Goal: Transaction & Acquisition: Book appointment/travel/reservation

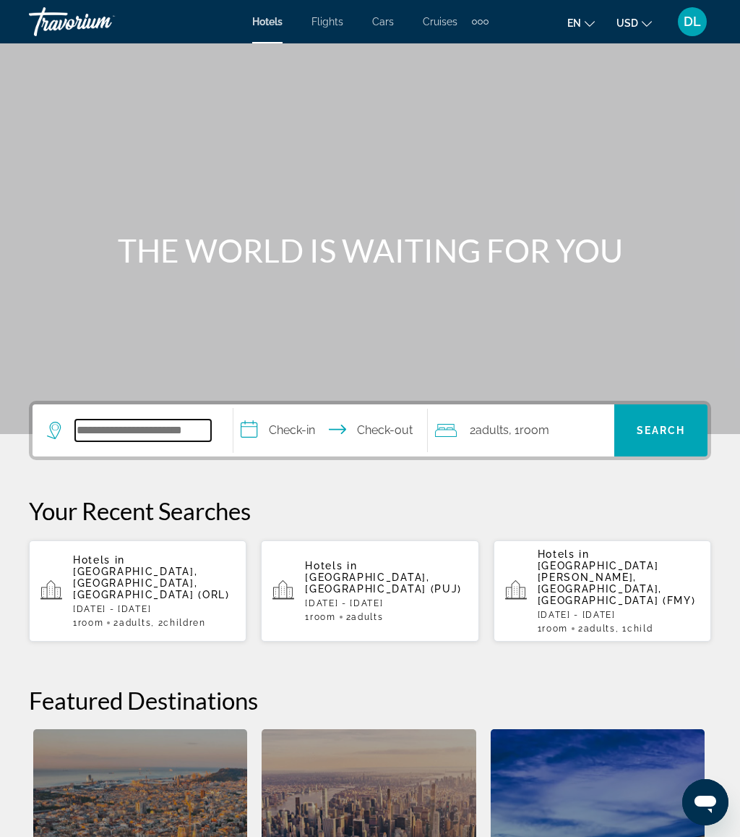
click at [174, 419] on input "Search widget" at bounding box center [143, 430] width 136 height 22
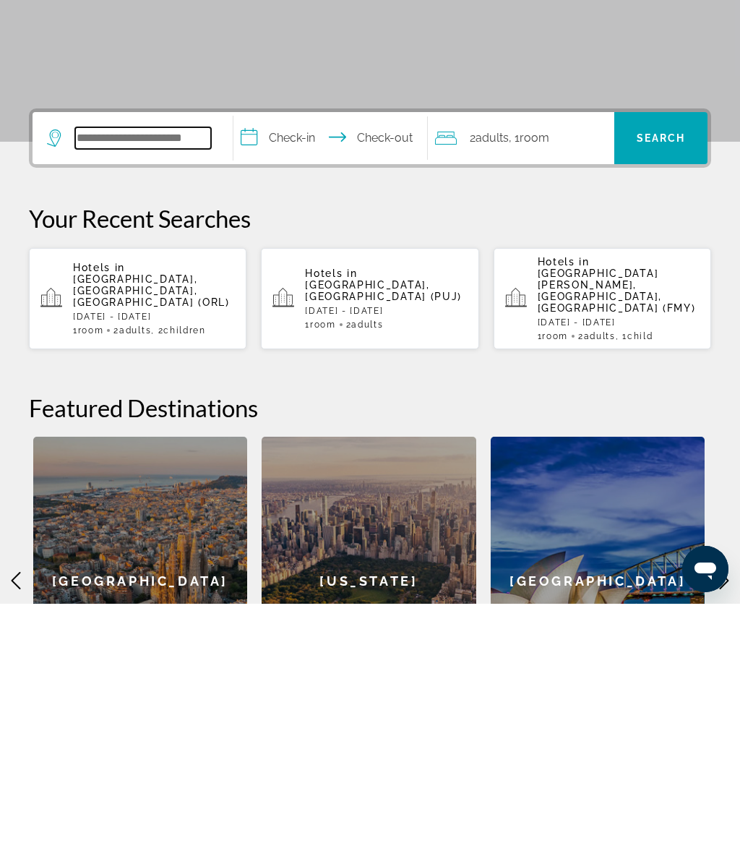
scroll to position [98, 0]
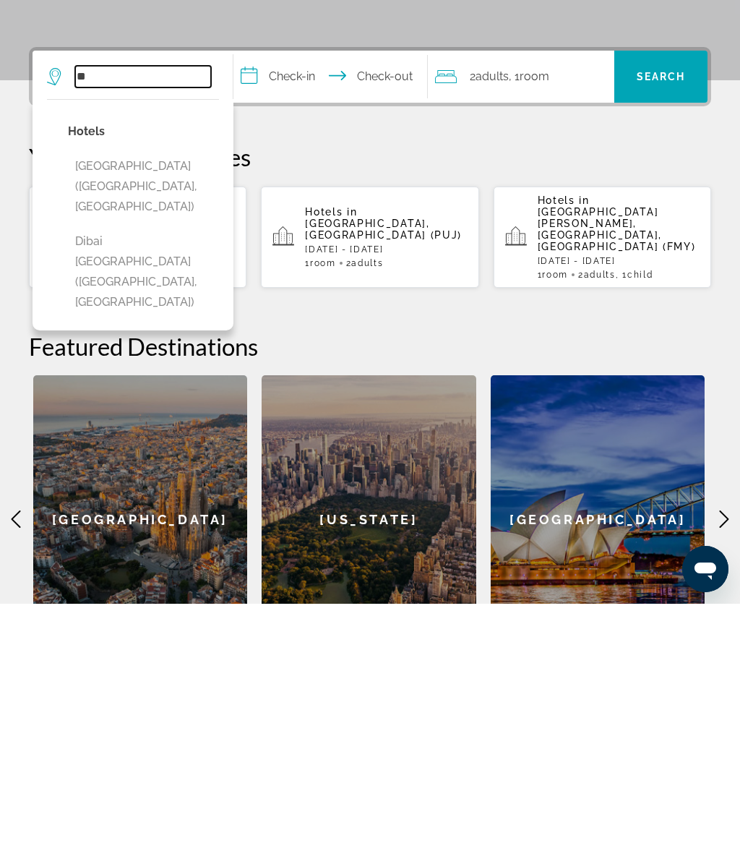
type input "*"
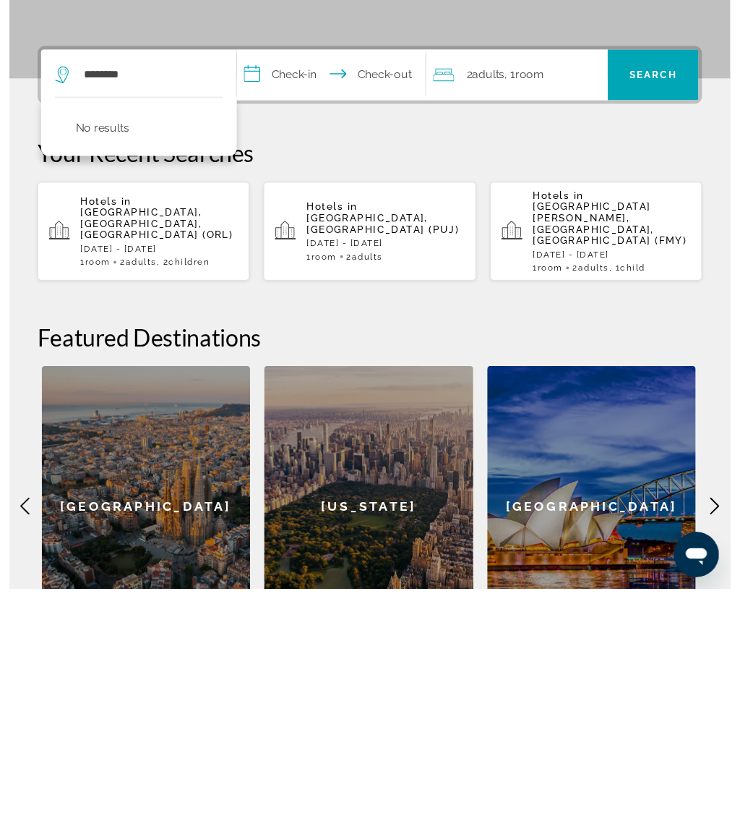
scroll to position [358, 0]
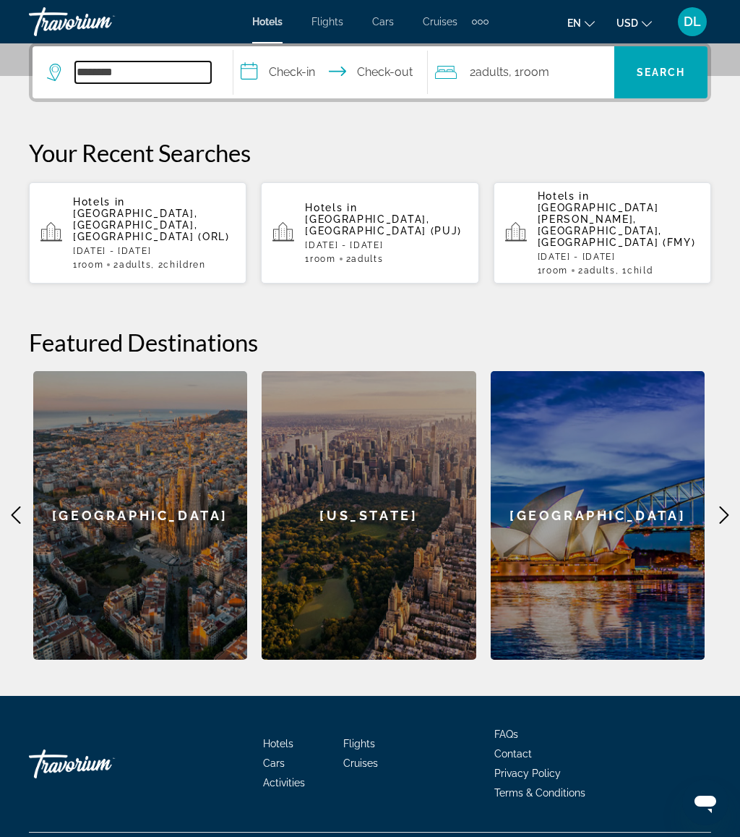
click at [159, 66] on input "********" at bounding box center [143, 72] width 136 height 22
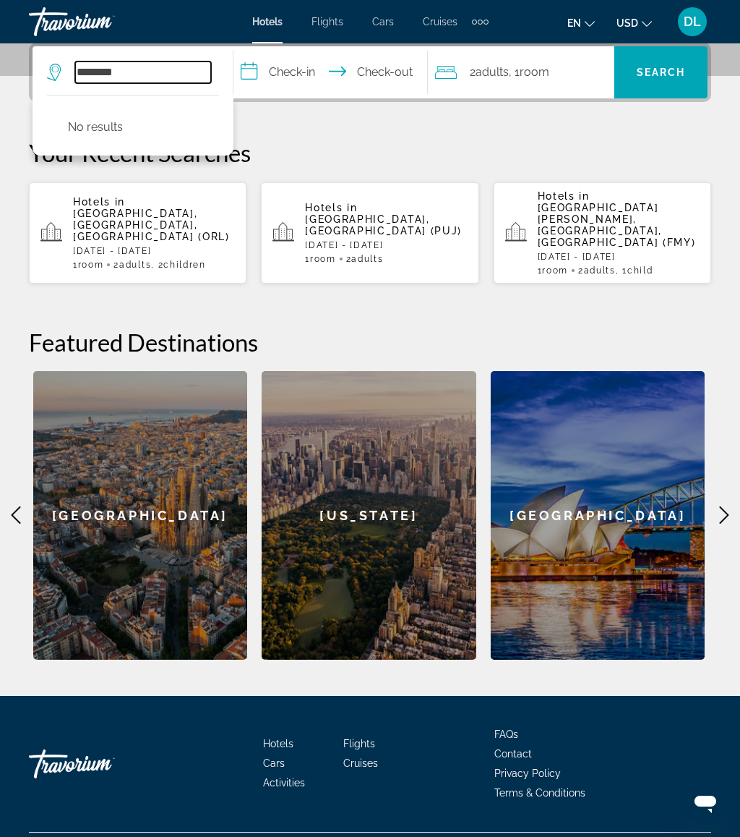
scroll to position [336, 0]
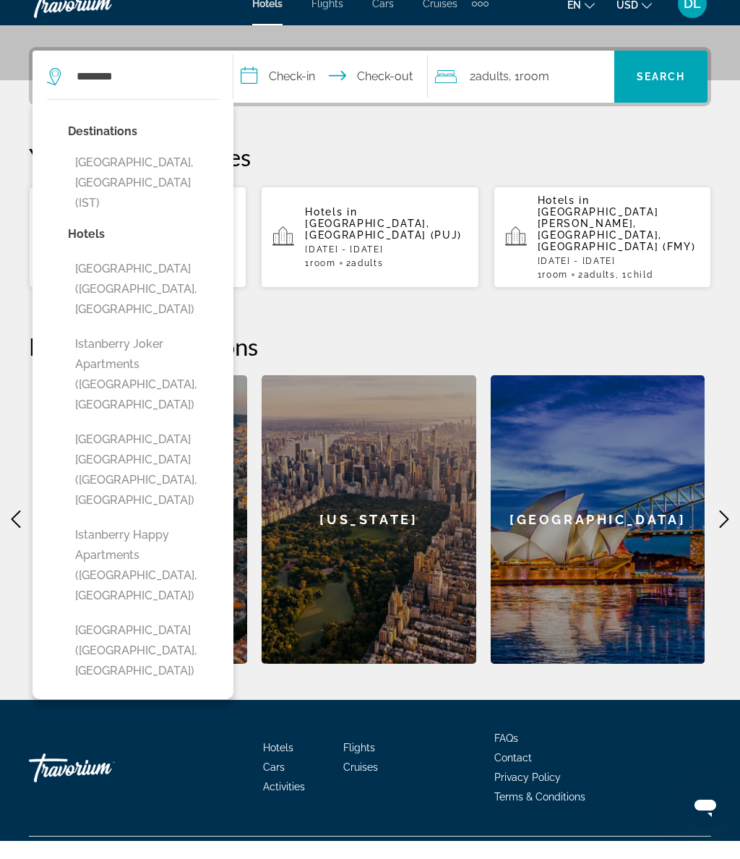
click at [168, 167] on button "Istanbul, Turkey (IST)" at bounding box center [143, 201] width 151 height 68
type input "**********"
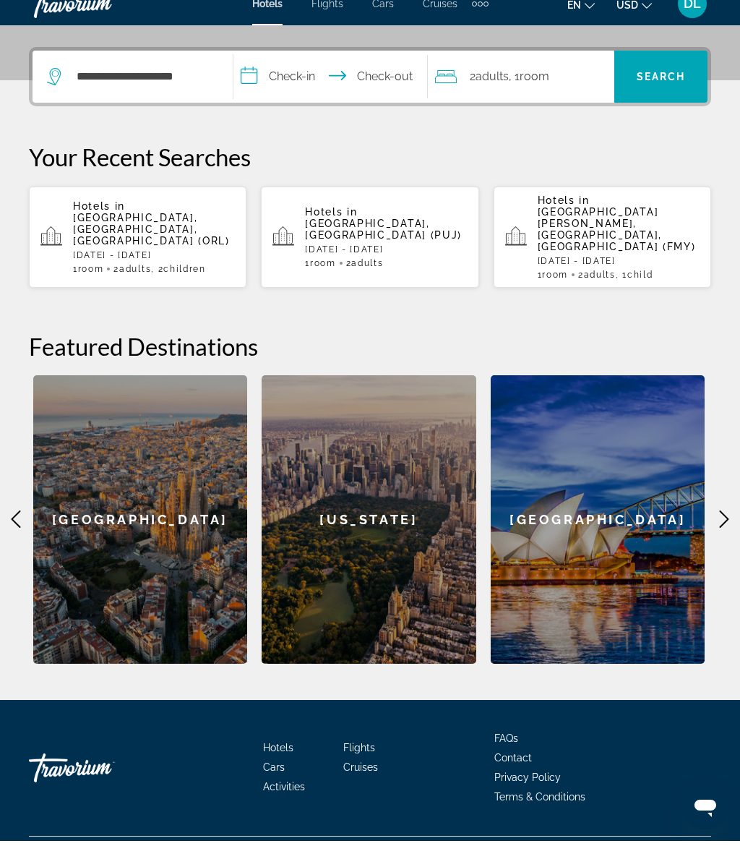
click at [309, 74] on input "**********" at bounding box center [334, 97] width 200 height 56
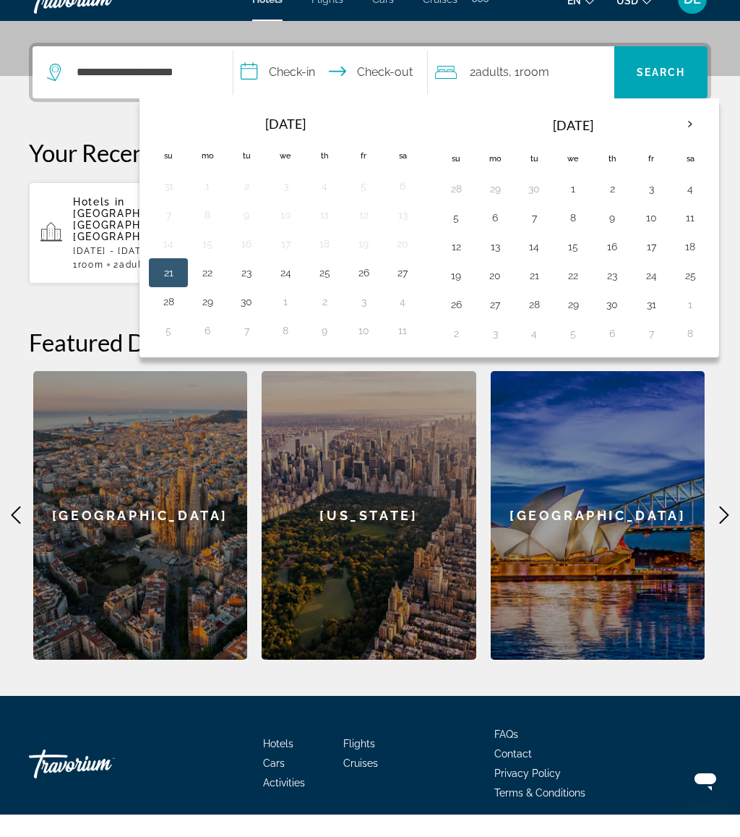
scroll to position [358, 0]
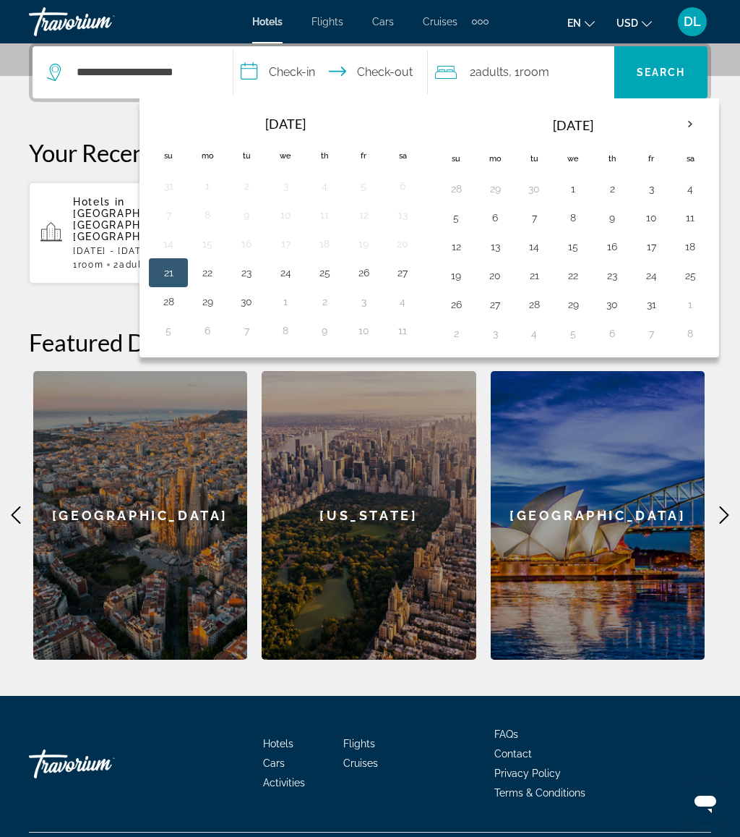
click at [504, 220] on button "6" at bounding box center [495, 218] width 23 height 20
click at [491, 252] on button "13" at bounding box center [495, 246] width 23 height 20
type input "**********"
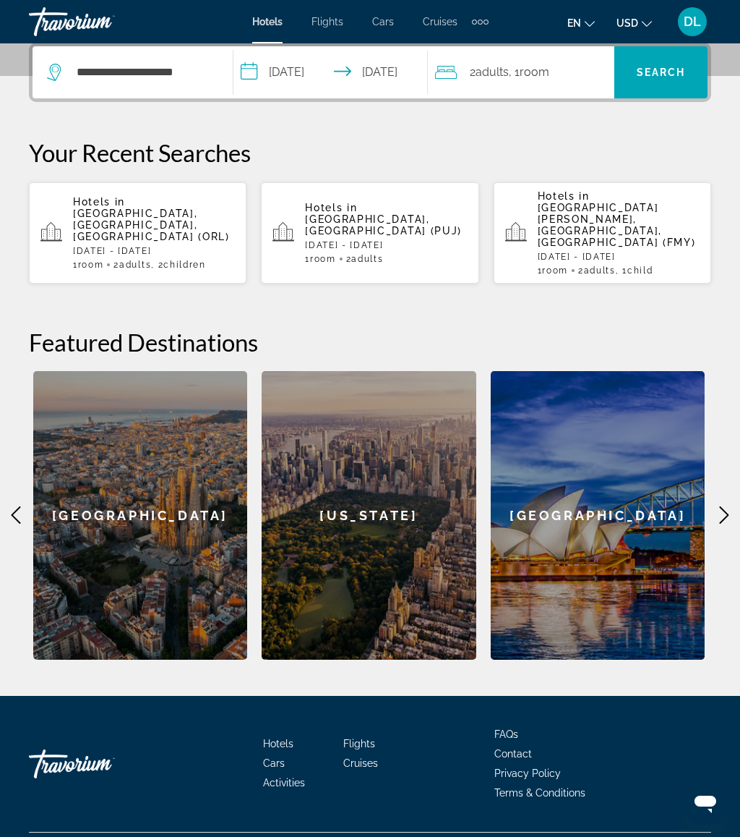
click at [672, 77] on span "Search" at bounding box center [661, 73] width 49 height 12
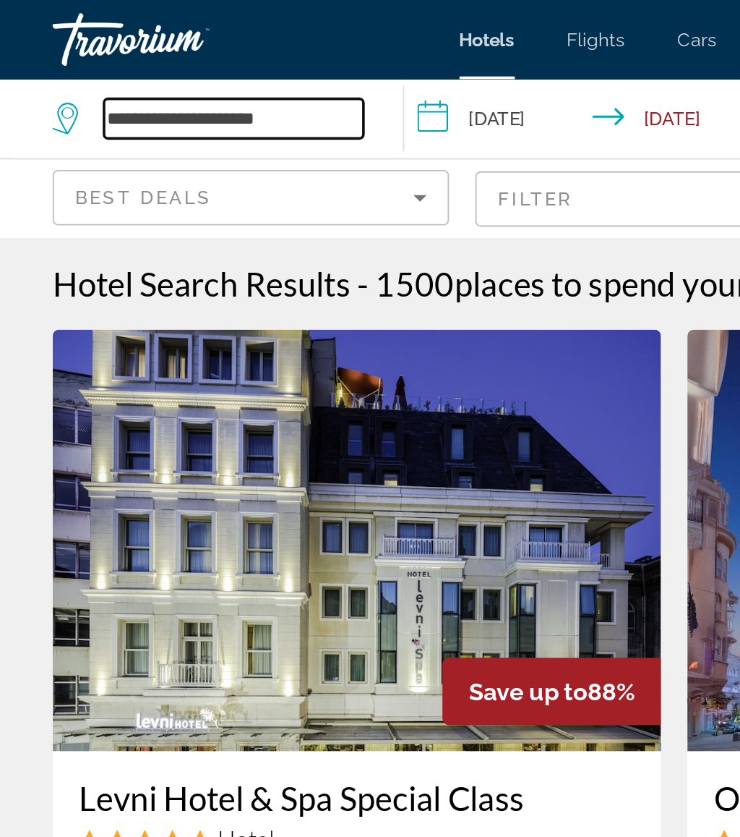
click at [175, 66] on input "**********" at bounding box center [128, 65] width 142 height 22
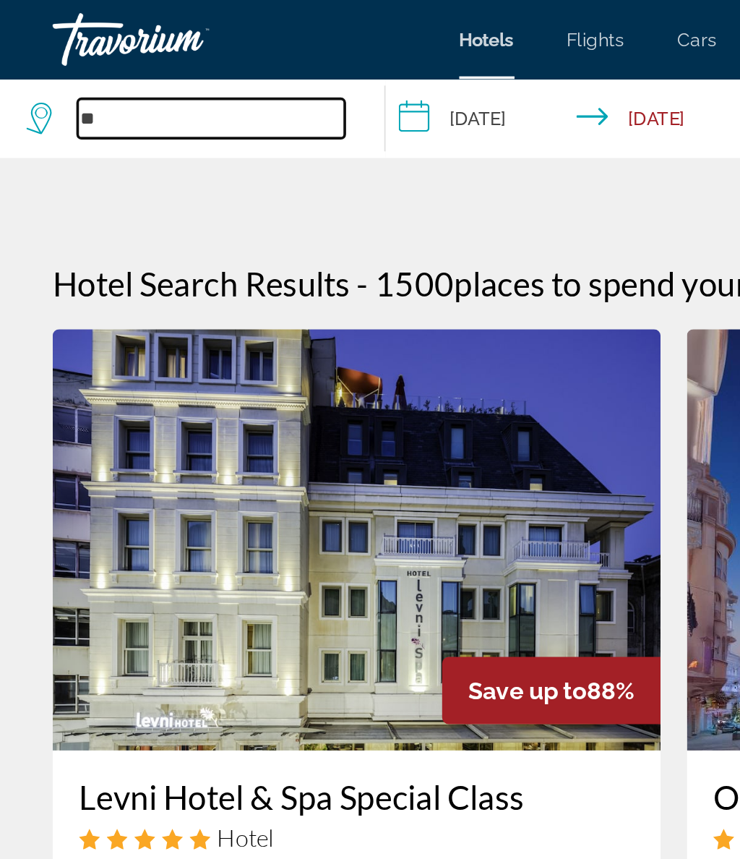
type input "*"
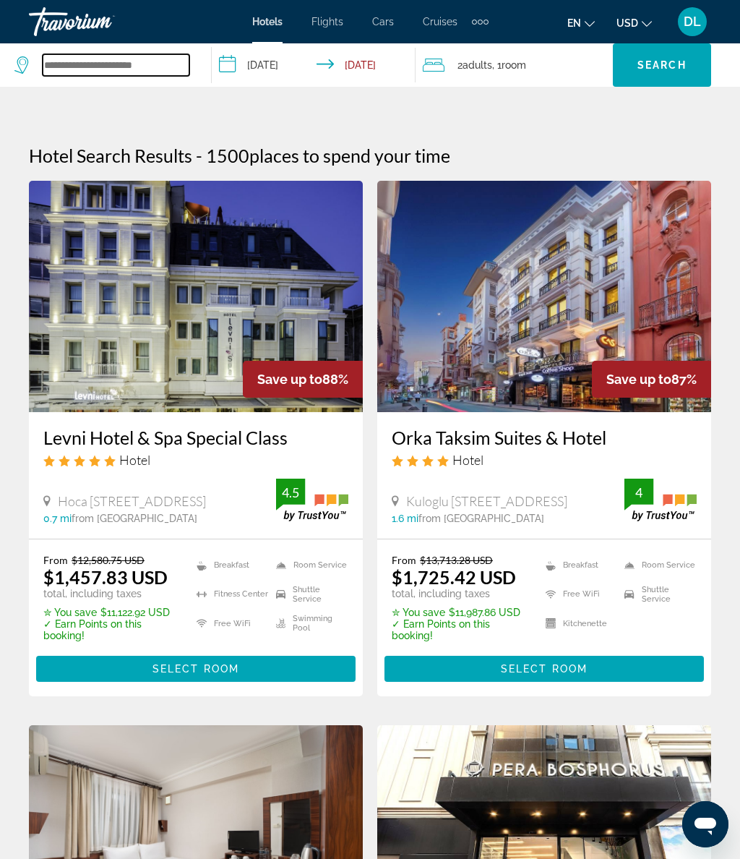
click at [142, 54] on input "Search widget" at bounding box center [116, 65] width 147 height 22
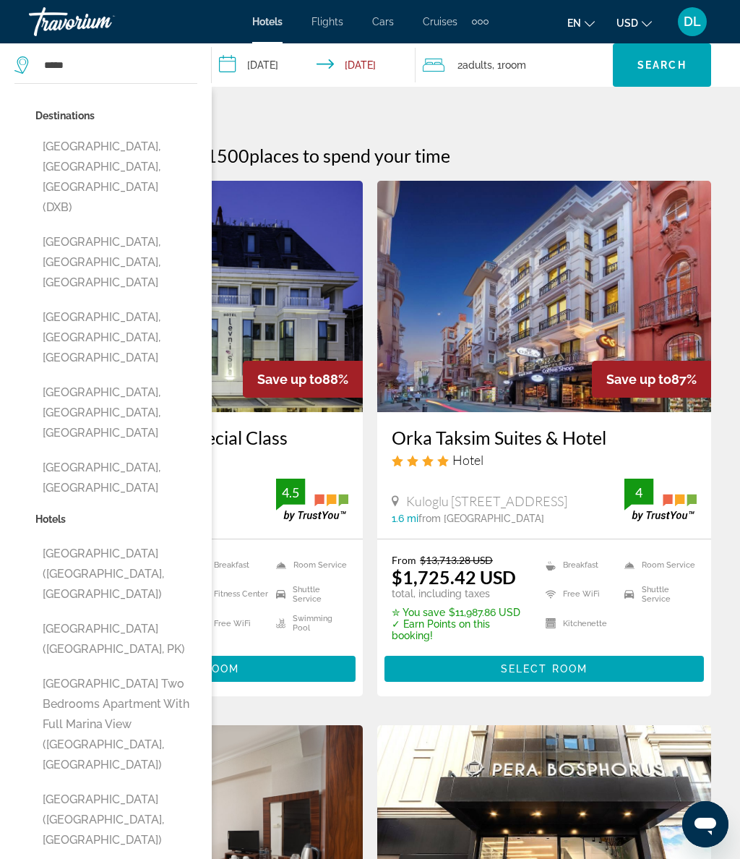
click at [150, 158] on button "Dubai, Dubai Emirate, United Arab Emirates (DXB)" at bounding box center [116, 177] width 162 height 88
type input "**********"
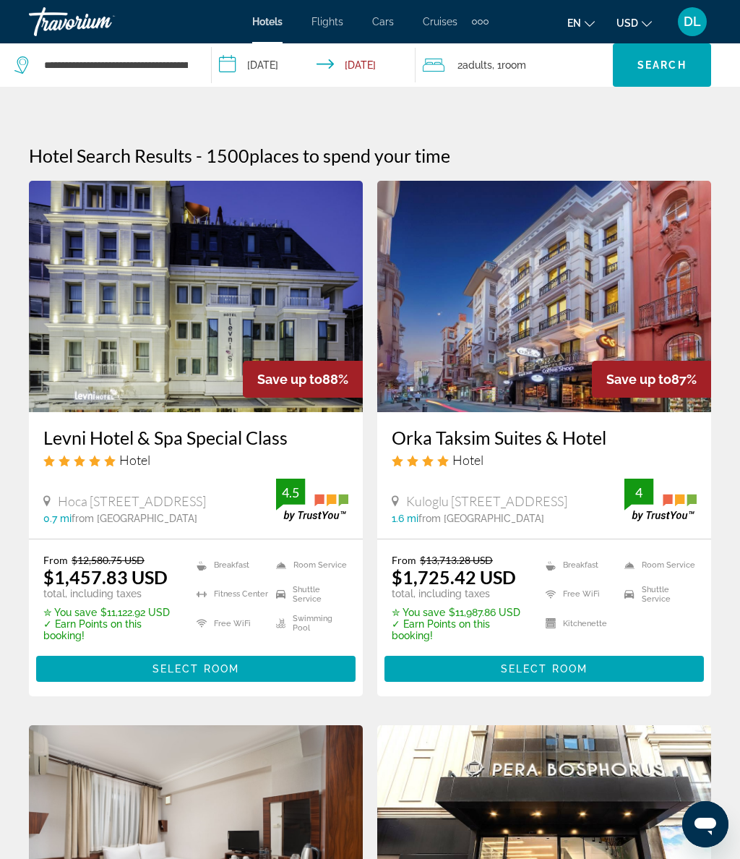
click at [274, 66] on input "**********" at bounding box center [317, 67] width 210 height 48
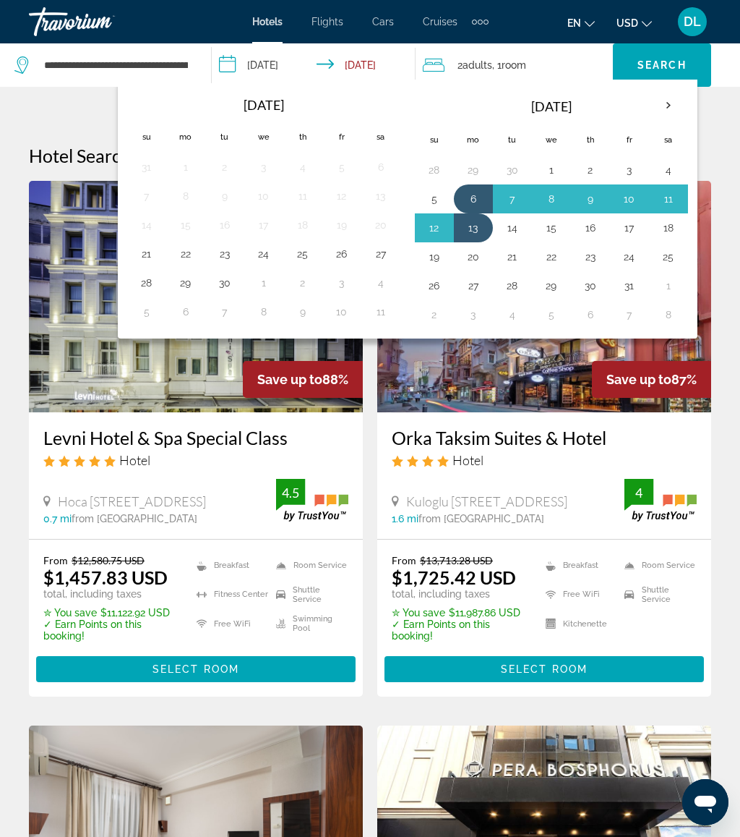
click at [469, 320] on button "3" at bounding box center [473, 314] width 23 height 20
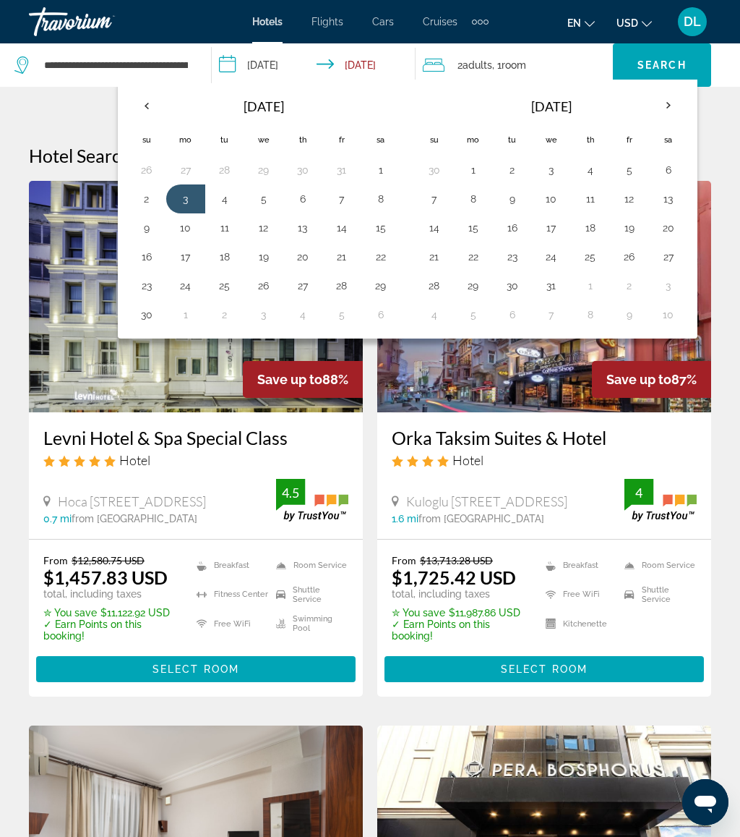
click at [678, 313] on button "10" at bounding box center [668, 314] width 23 height 20
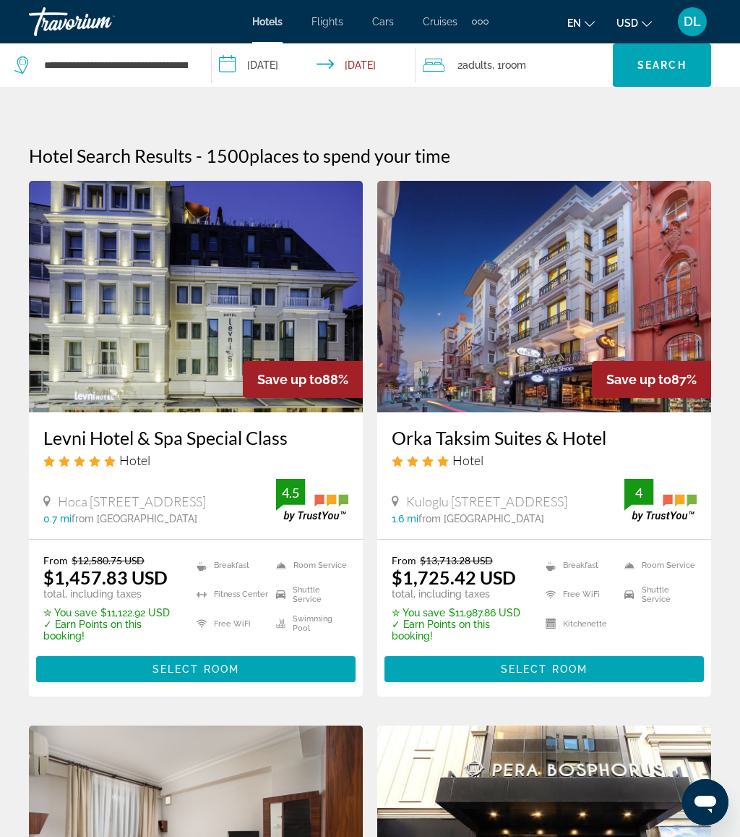
click at [364, 70] on input "**********" at bounding box center [317, 67] width 210 height 48
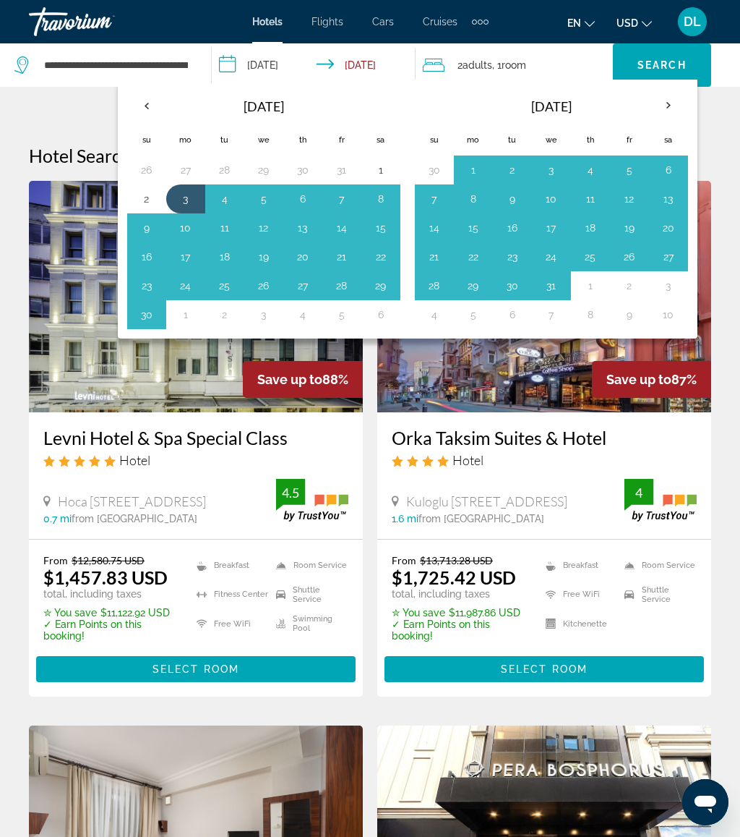
click at [151, 98] on th "Previous month" at bounding box center [146, 106] width 39 height 32
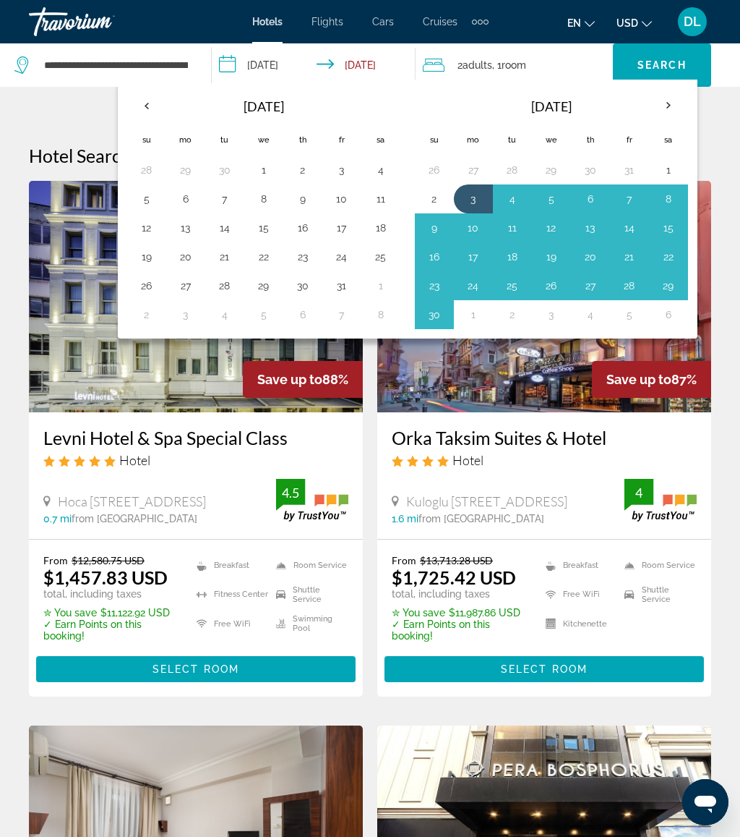
click at [477, 192] on button "3" at bounding box center [473, 199] width 23 height 20
click at [472, 230] on button "10" at bounding box center [473, 228] width 23 height 20
type input "**********"
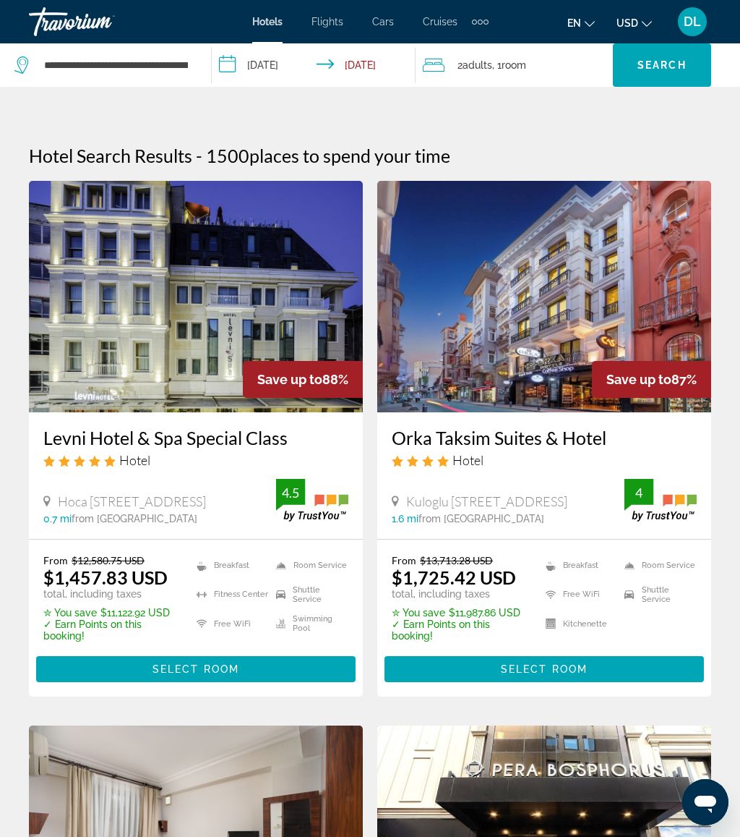
click at [671, 63] on span "Search" at bounding box center [662, 65] width 49 height 12
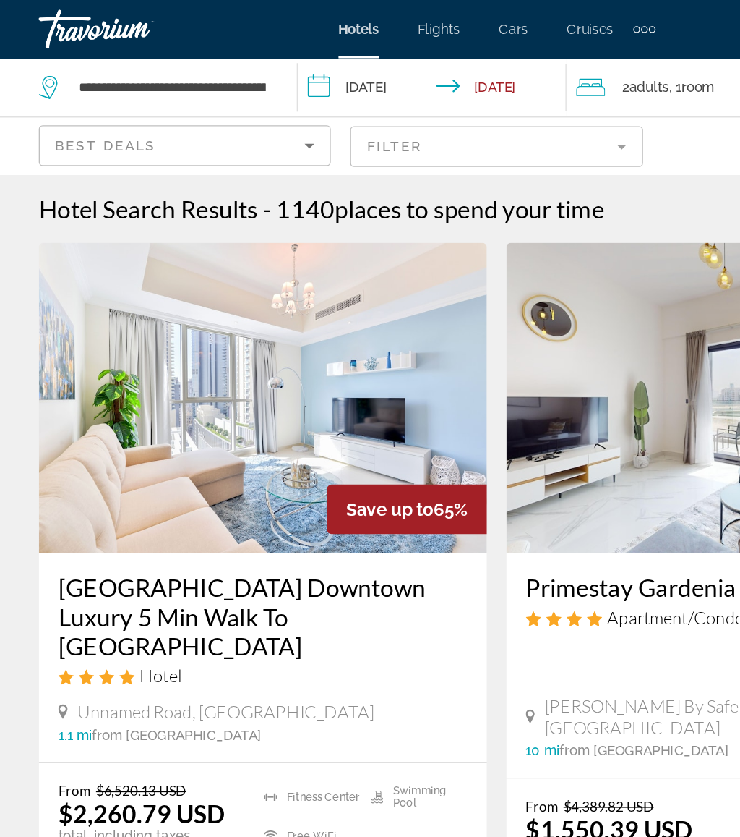
click at [425, 113] on mat-form-field "Filter" at bounding box center [370, 109] width 218 height 30
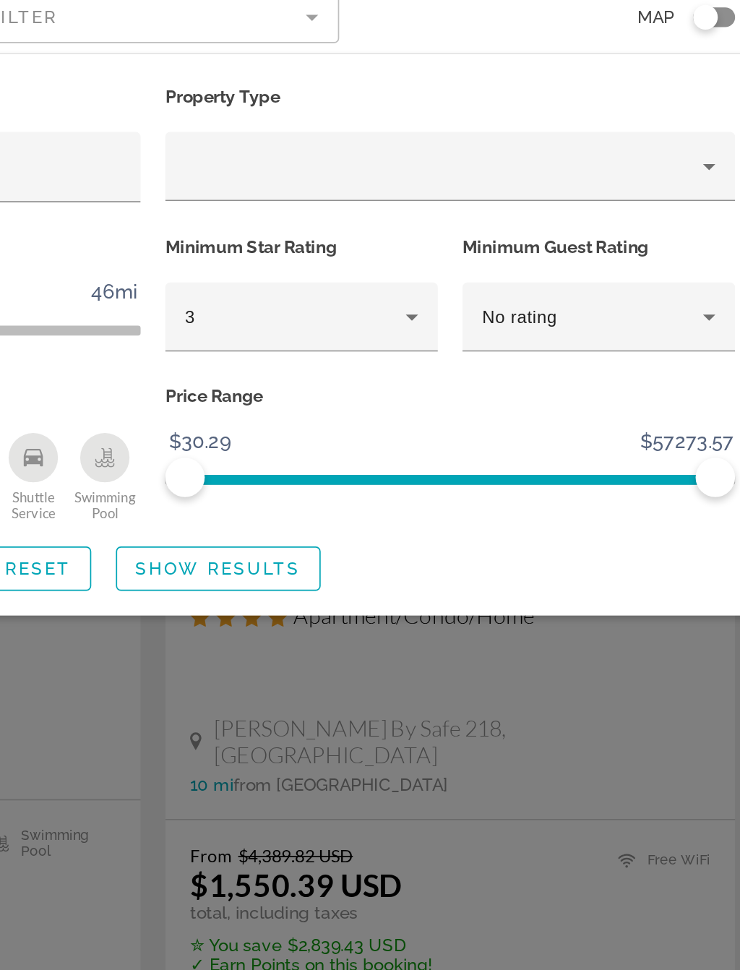
click at [518, 283] on icon "Hotel Filters" at bounding box center [521, 285] width 7 height 4
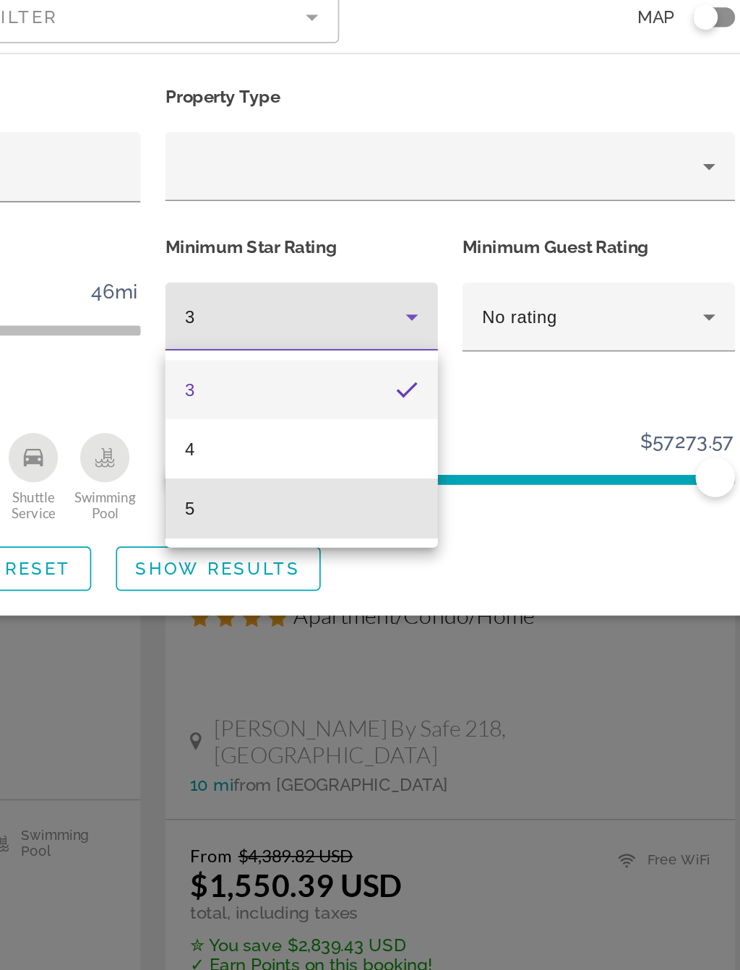
click at [377, 380] on mat-option "5" at bounding box center [457, 397] width 160 height 35
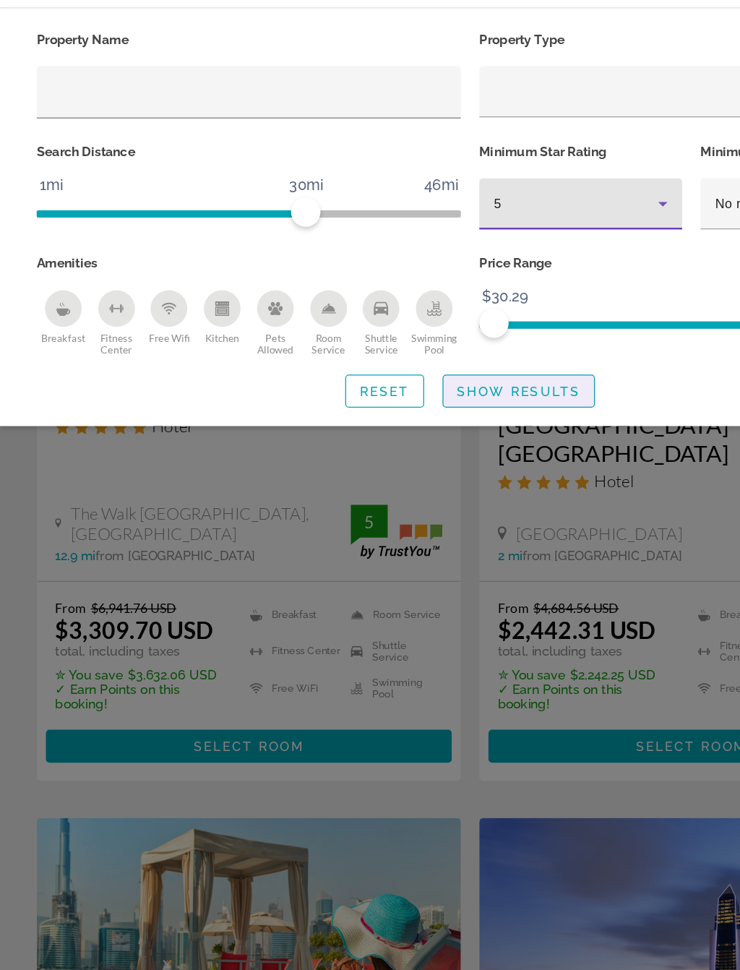
click at [443, 427] on span "Show Results" at bounding box center [408, 433] width 97 height 12
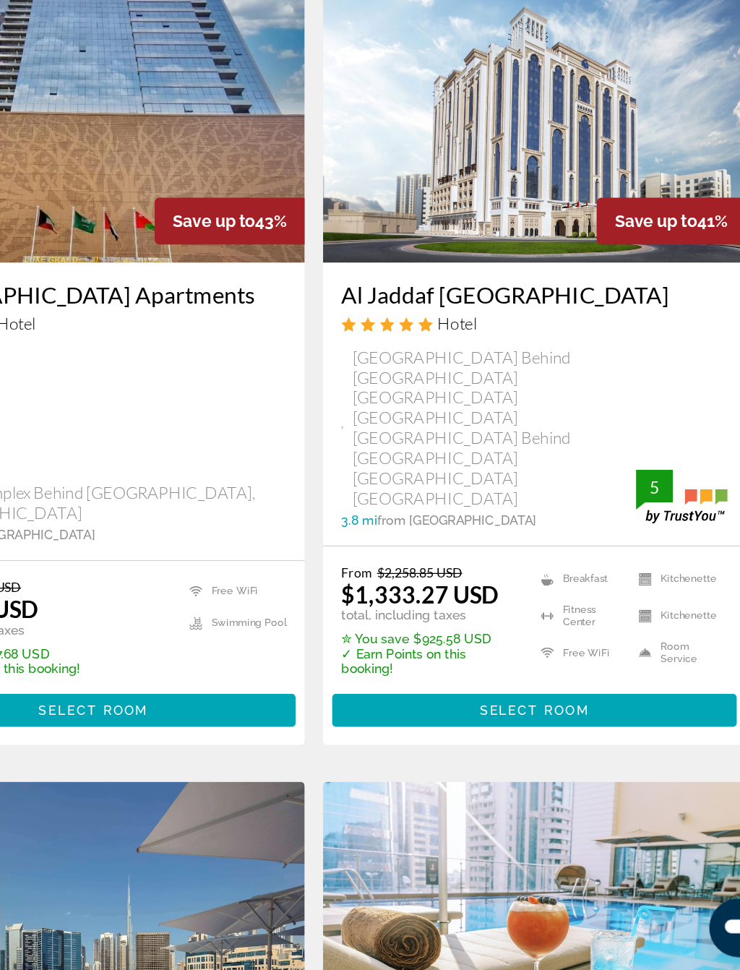
scroll to position [1156, 0]
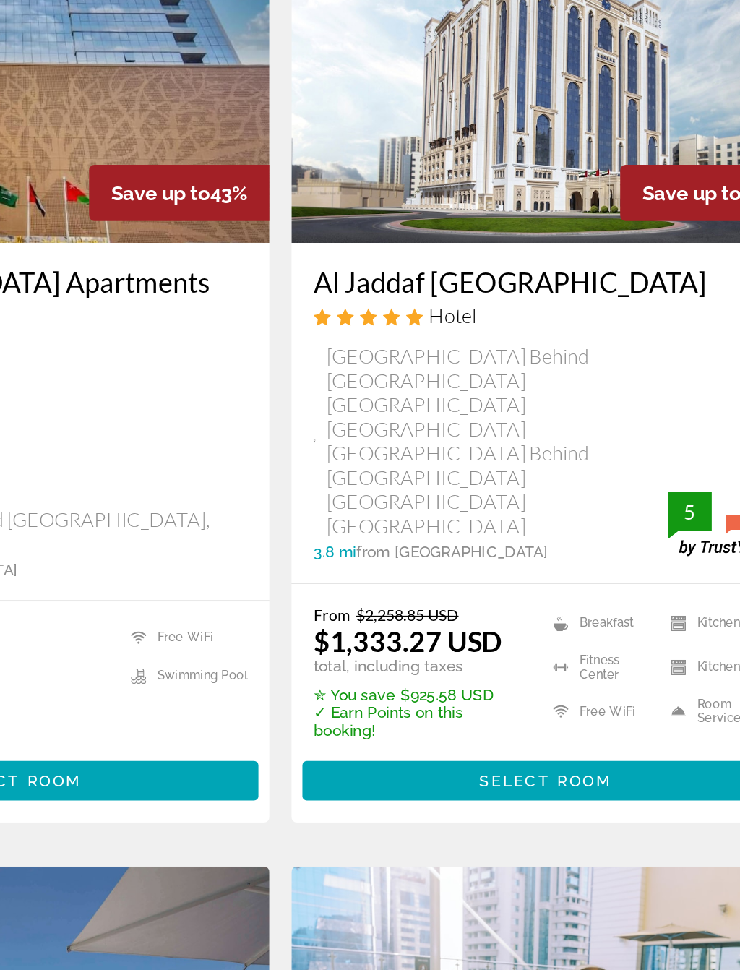
click at [501, 738] on span "Select Room" at bounding box center [544, 744] width 87 height 12
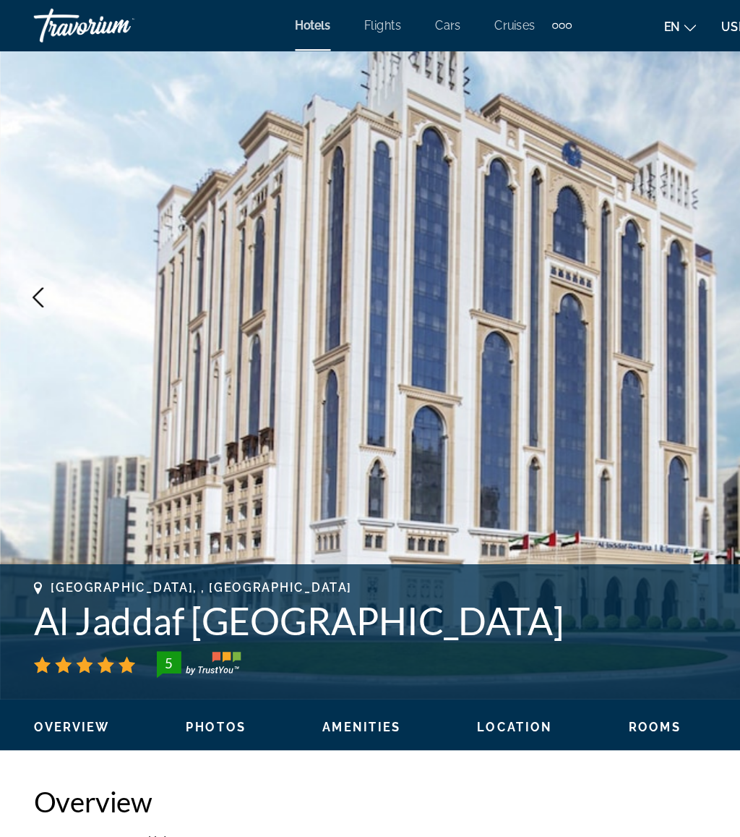
scroll to position [67, 0]
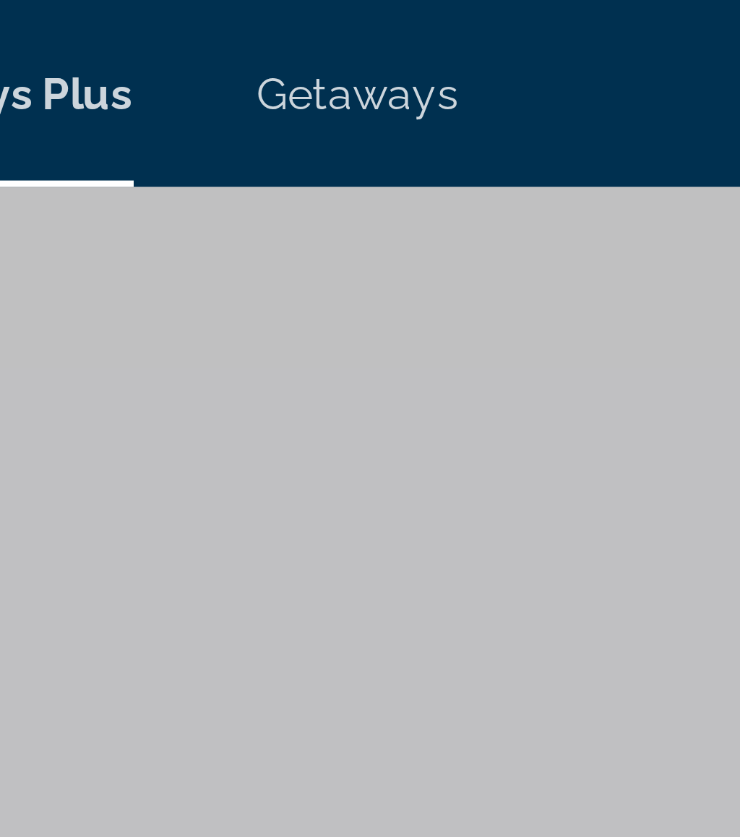
click at [397, 21] on span "Getaways" at bounding box center [420, 22] width 47 height 12
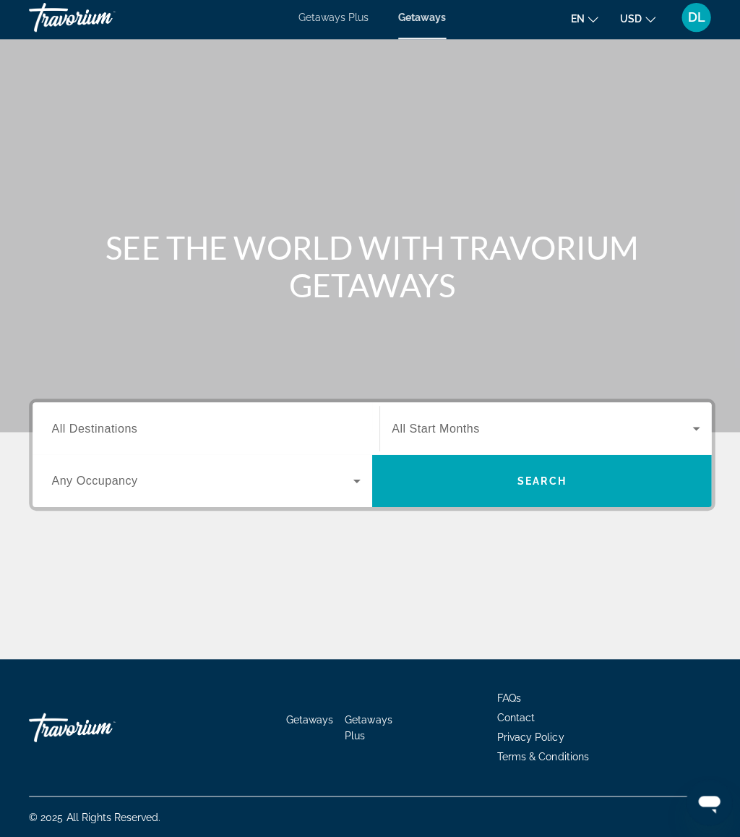
click at [464, 467] on span "Search widget" at bounding box center [539, 482] width 338 height 35
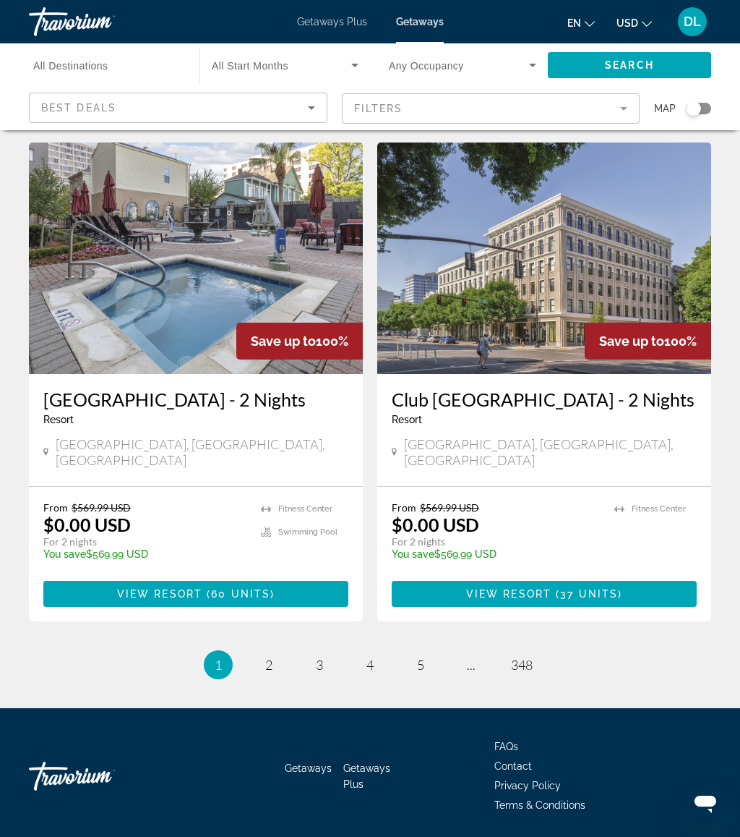
scroll to position [2661, 0]
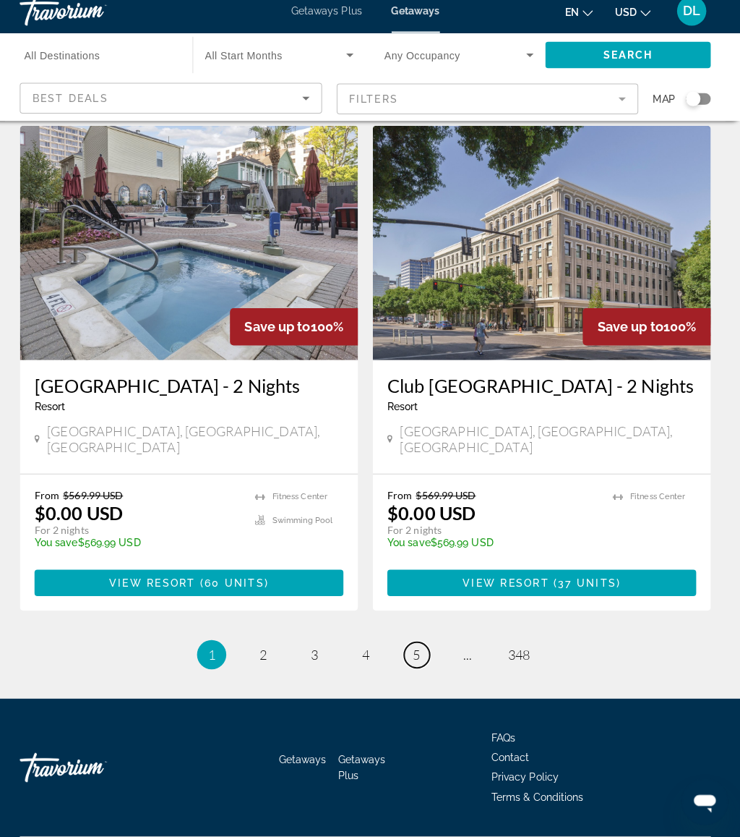
click at [410, 645] on link "page 5" at bounding box center [421, 657] width 25 height 25
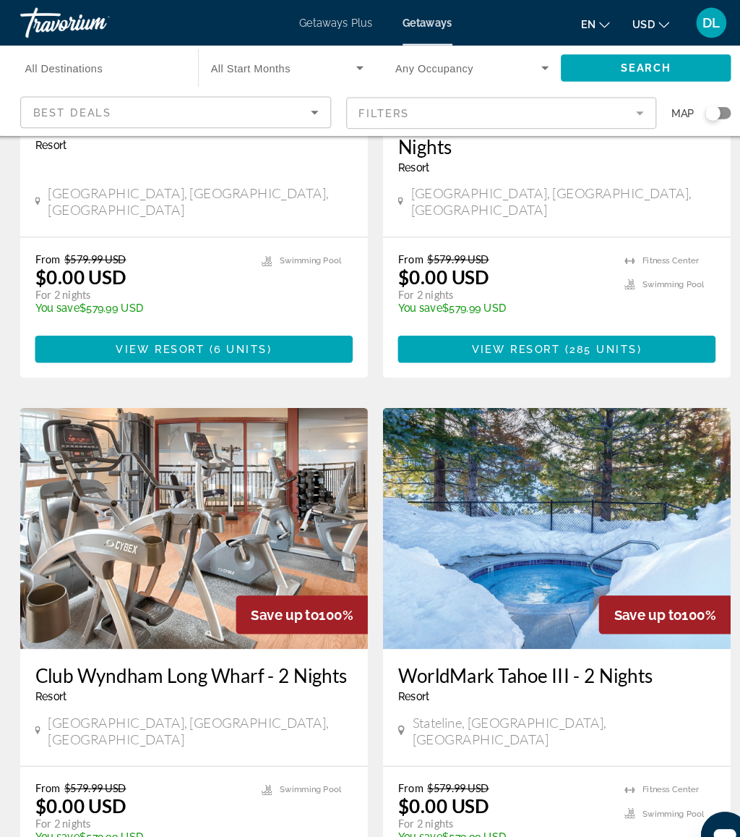
click at [461, 108] on mat-form-field "Filters" at bounding box center [491, 108] width 299 height 30
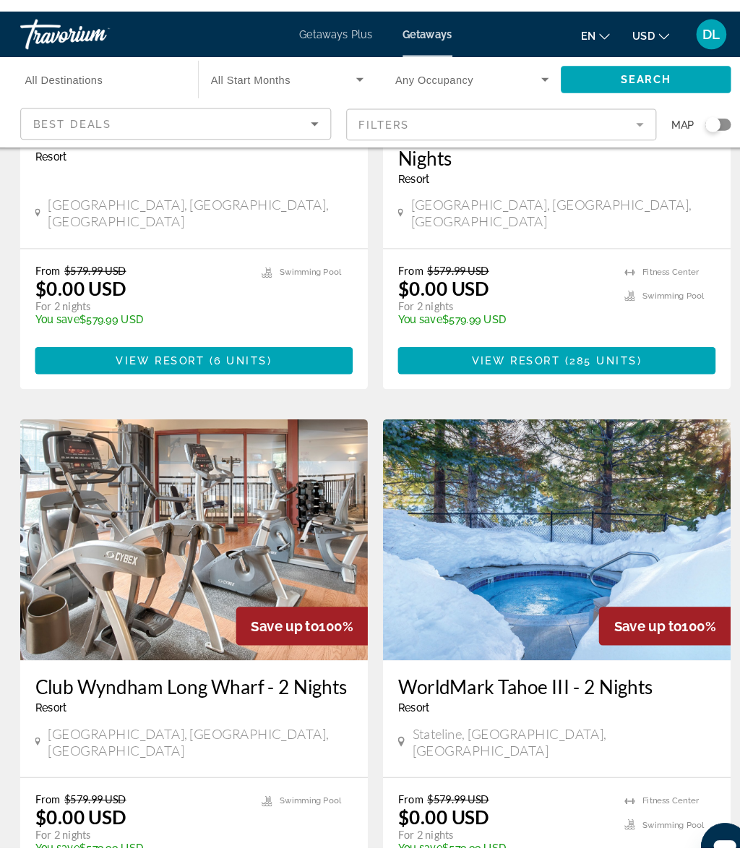
scroll to position [319, 0]
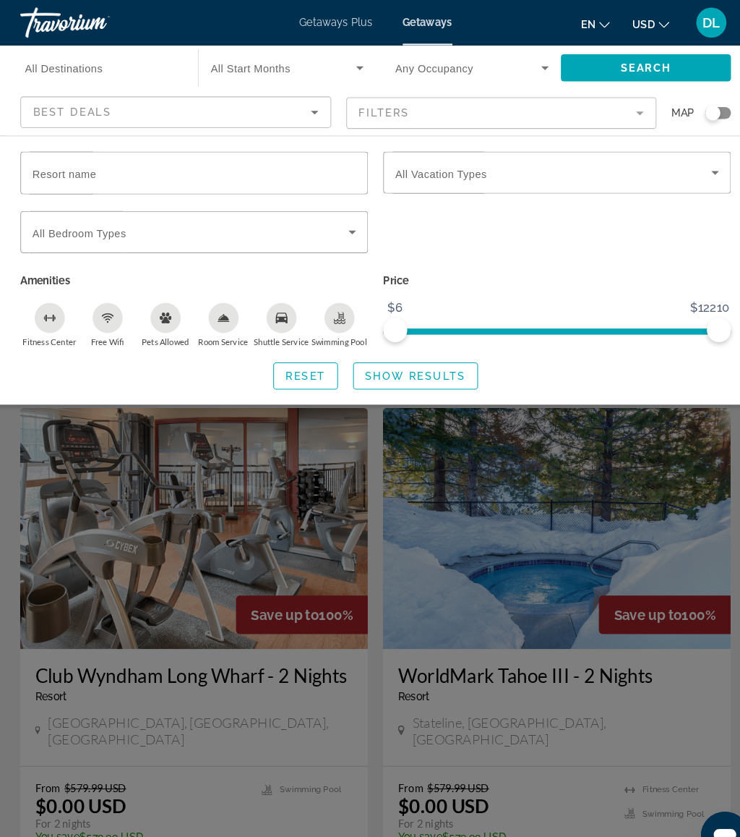
click at [203, 165] on input "Resort name" at bounding box center [195, 166] width 311 height 17
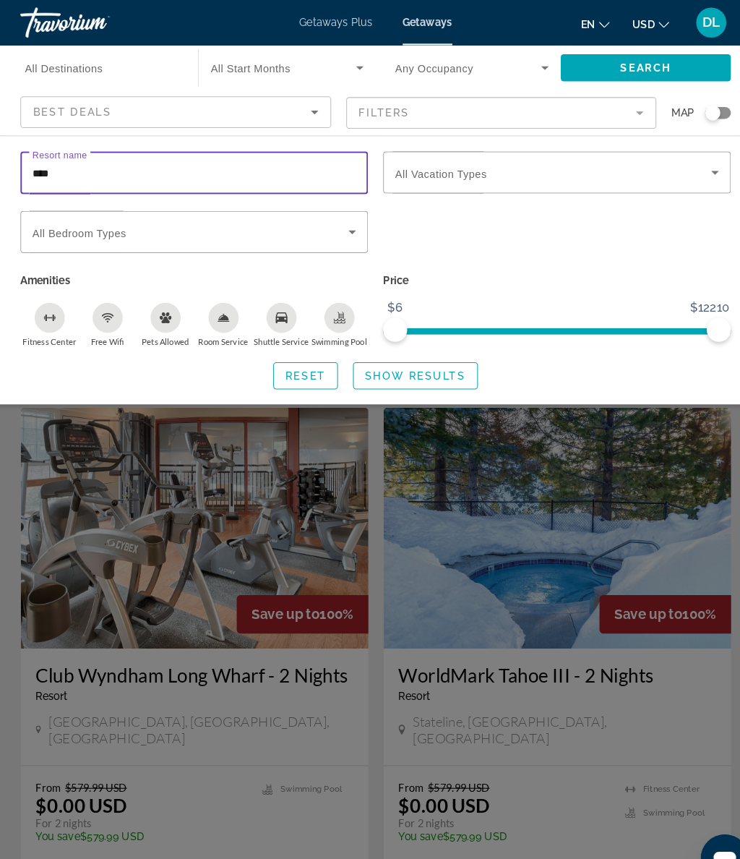
type input "*****"
click at [419, 351] on span "Search widget" at bounding box center [408, 360] width 119 height 35
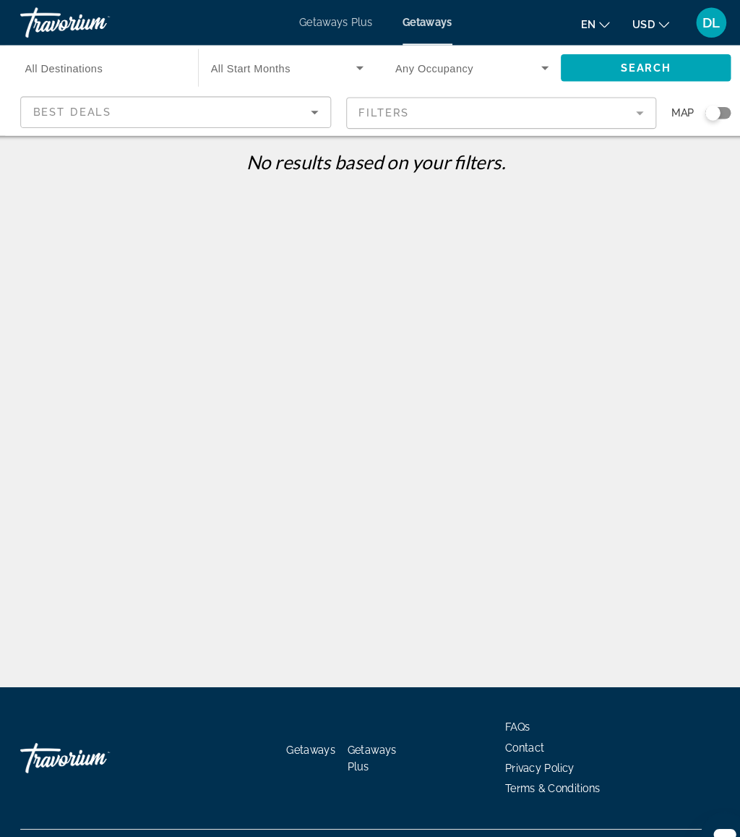
click at [448, 102] on mat-form-field "Filters" at bounding box center [491, 108] width 299 height 30
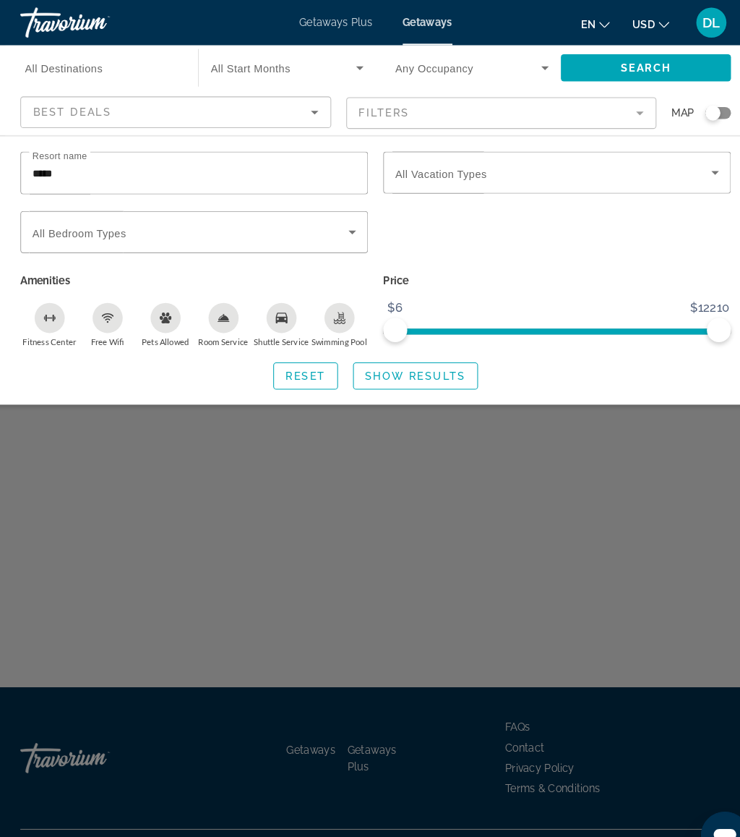
click at [80, 168] on input "*****" at bounding box center [195, 166] width 311 height 17
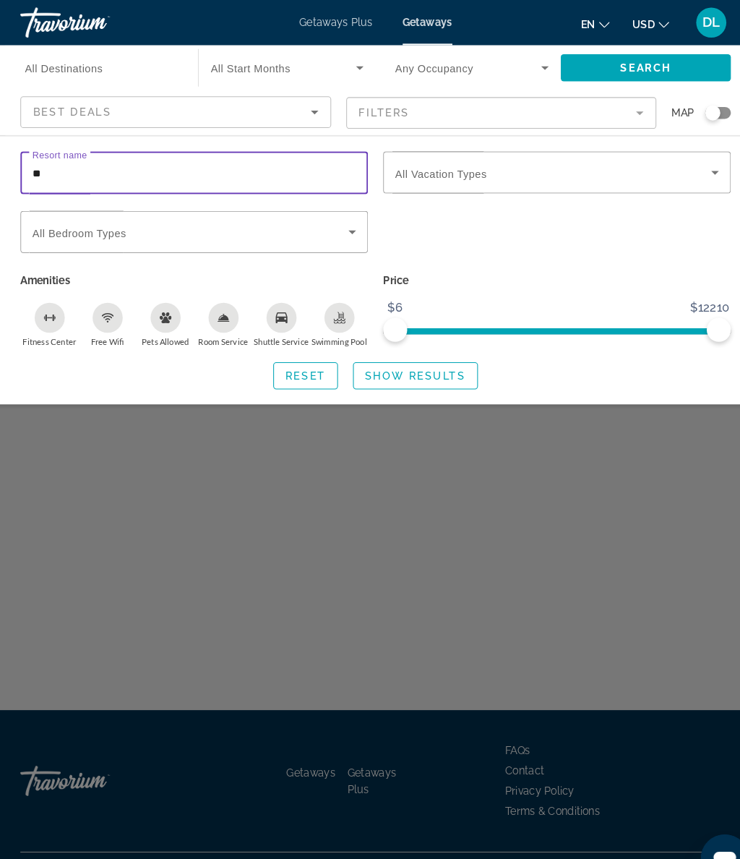
type input "*"
click at [411, 348] on span "Search widget" at bounding box center [408, 360] width 119 height 35
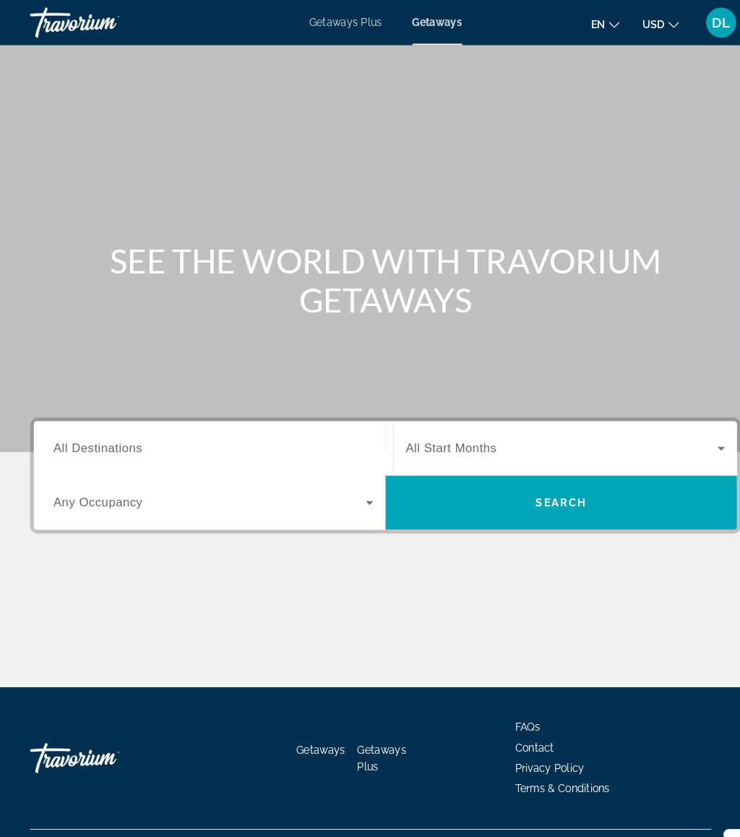
click at [200, 414] on div "Search widget" at bounding box center [204, 430] width 307 height 41
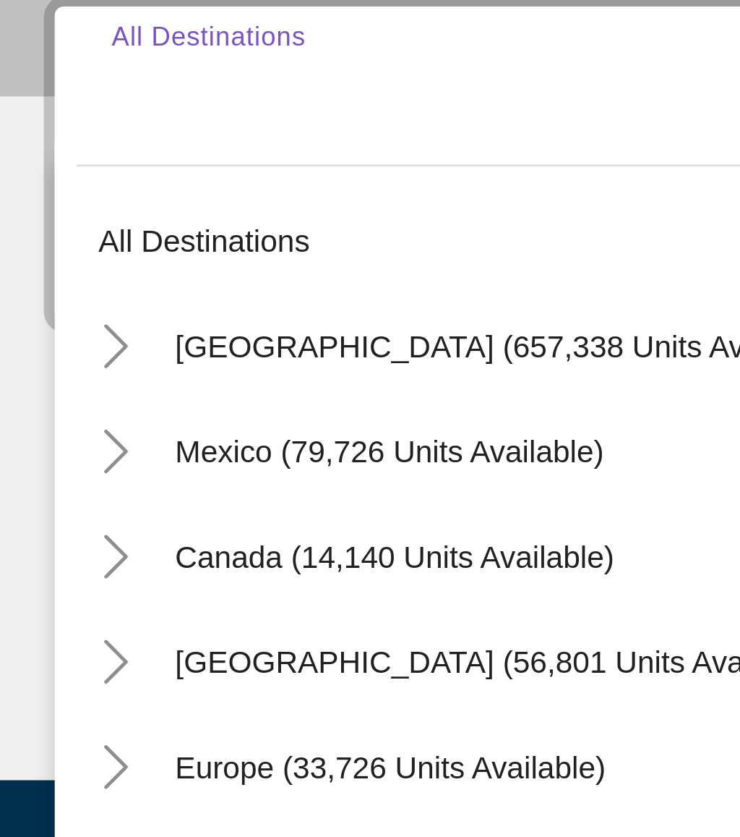
click at [48, 509] on icon "Toggle United States (657,338 units available)" at bounding box center [52, 516] width 8 height 14
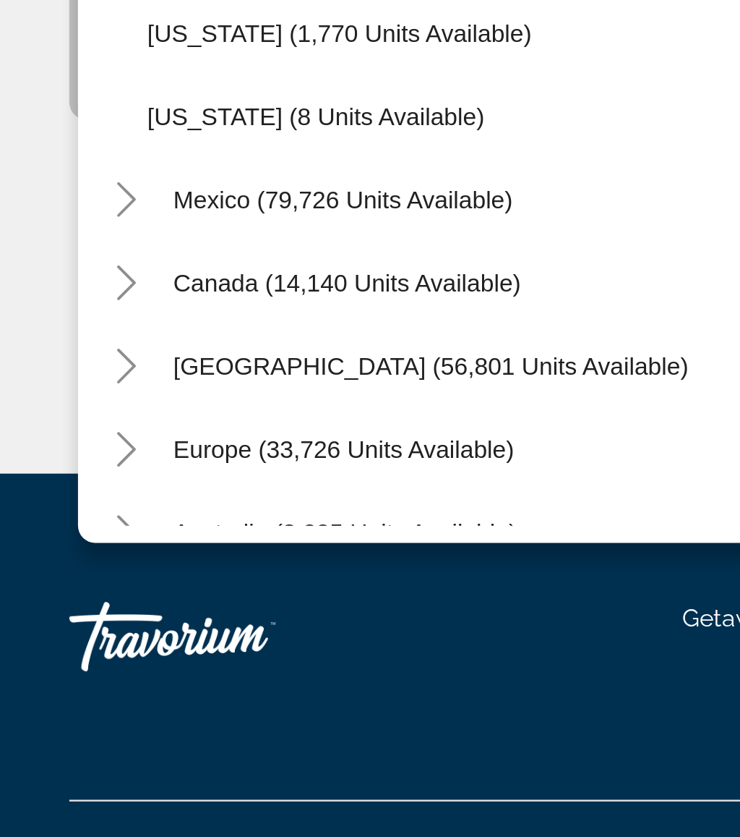
scroll to position [1602, 0]
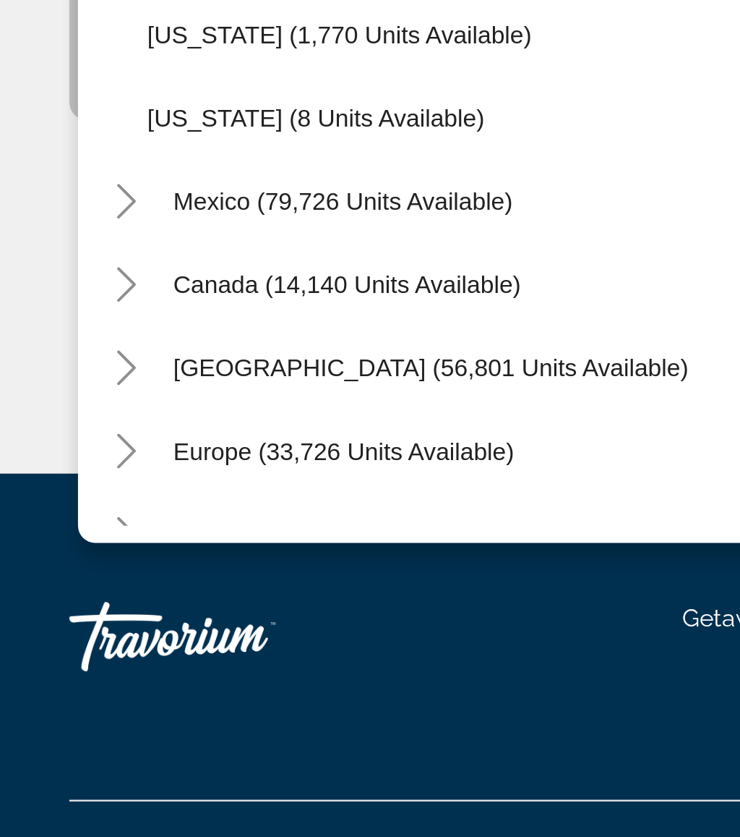
click at [52, 608] on icon "Toggle Caribbean & Atlantic Islands (56,801 units available)" at bounding box center [53, 615] width 14 height 14
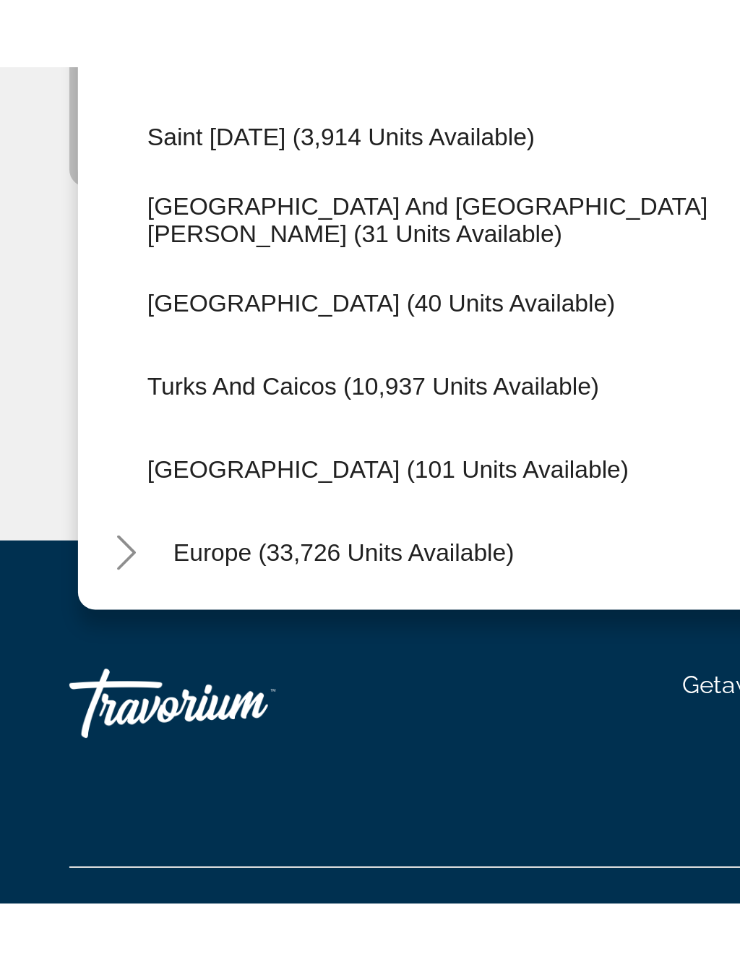
scroll to position [2109, 0]
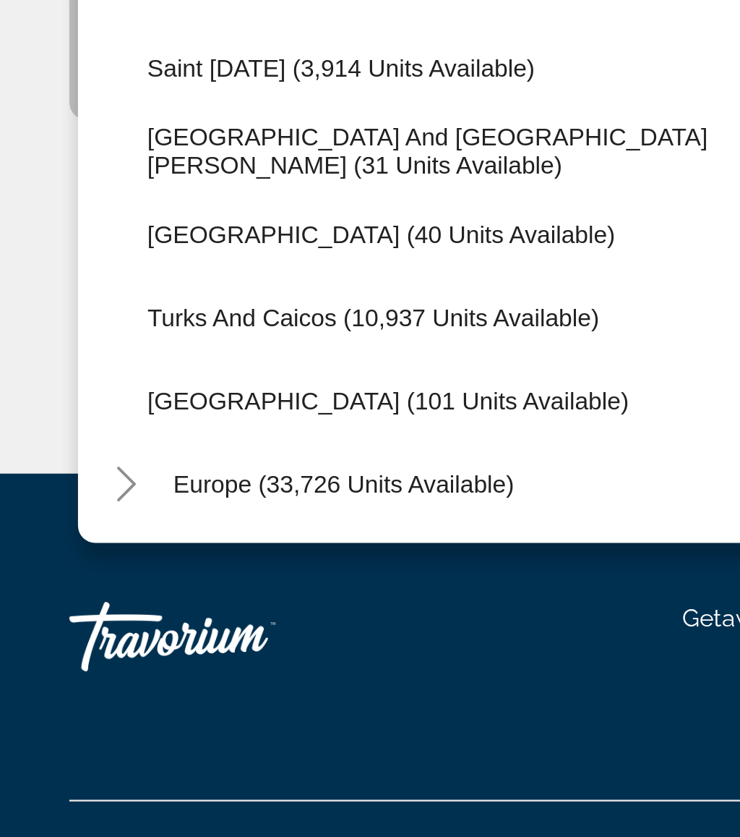
click at [134, 589] on span "Turks and Caicos (10,937 units available)" at bounding box center [155, 595] width 189 height 12
type input "**********"
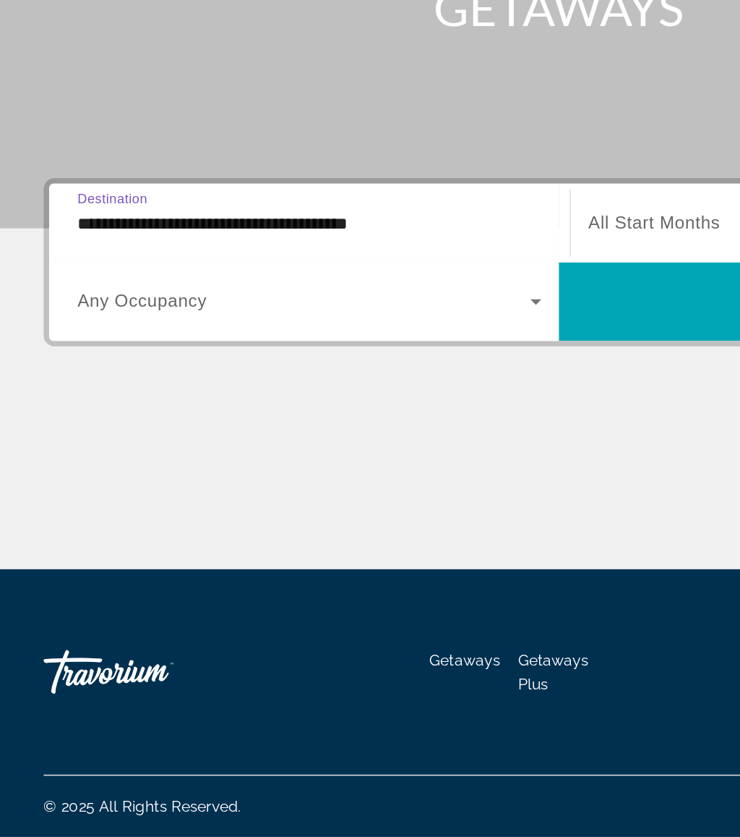
click at [434, 465] on span "Search widget" at bounding box center [539, 482] width 338 height 35
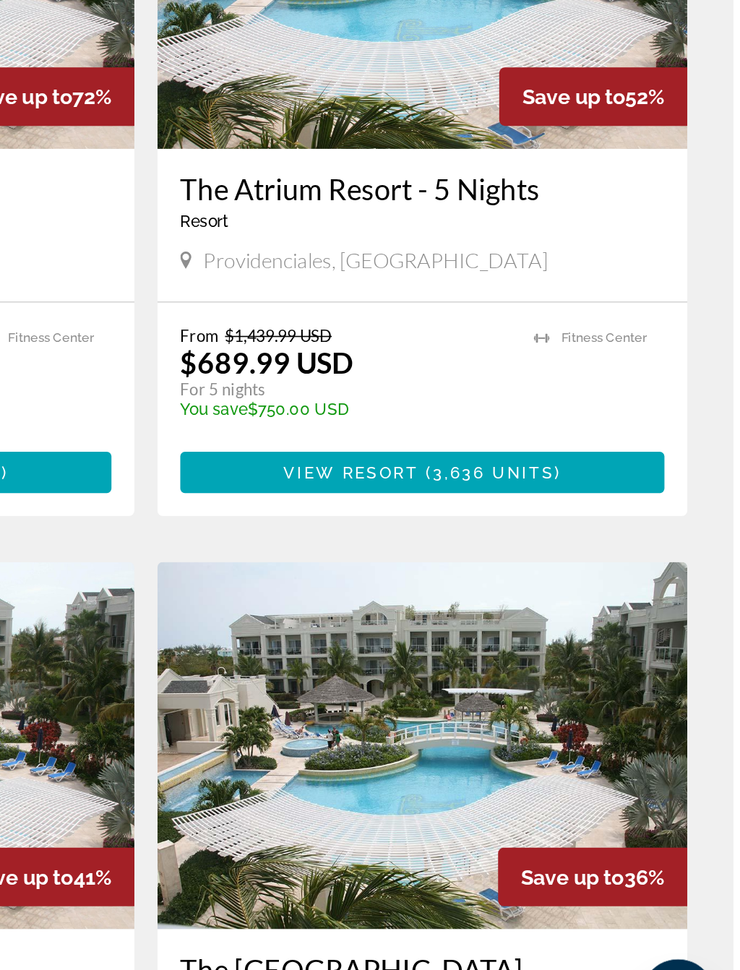
scroll to position [62, 0]
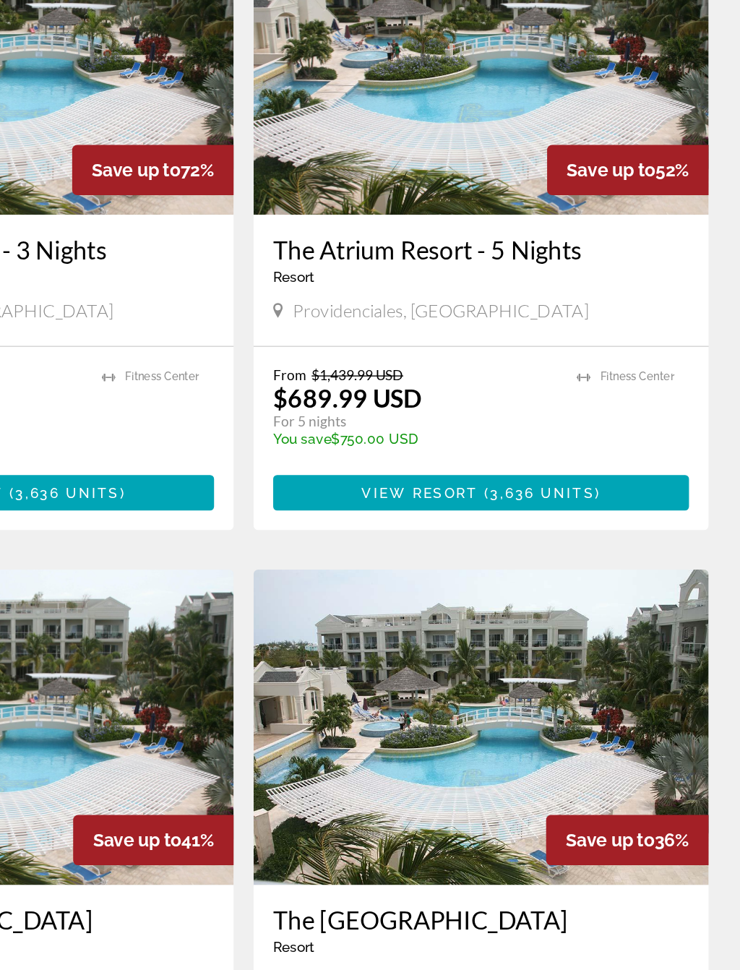
click at [551, 548] on span "3,636 units" at bounding box center [589, 554] width 77 height 12
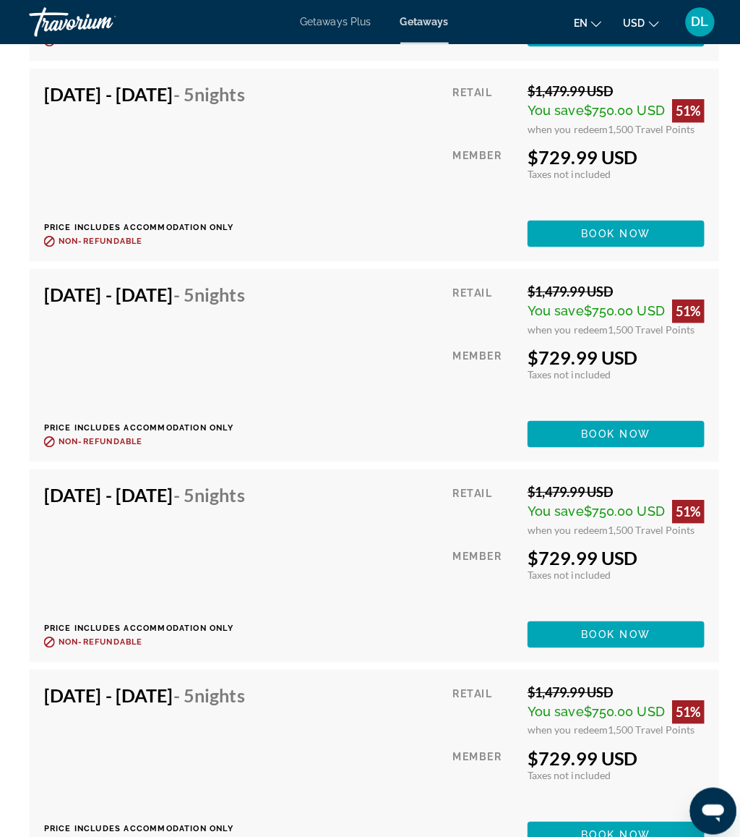
scroll to position [9557, 0]
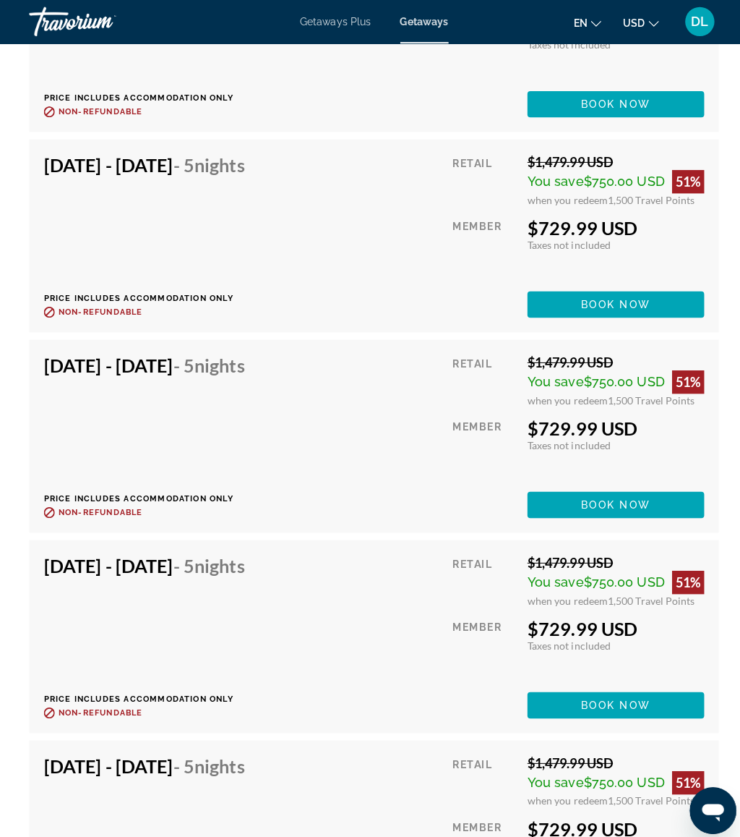
click at [633, 692] on span "Book now" at bounding box center [610, 698] width 69 height 12
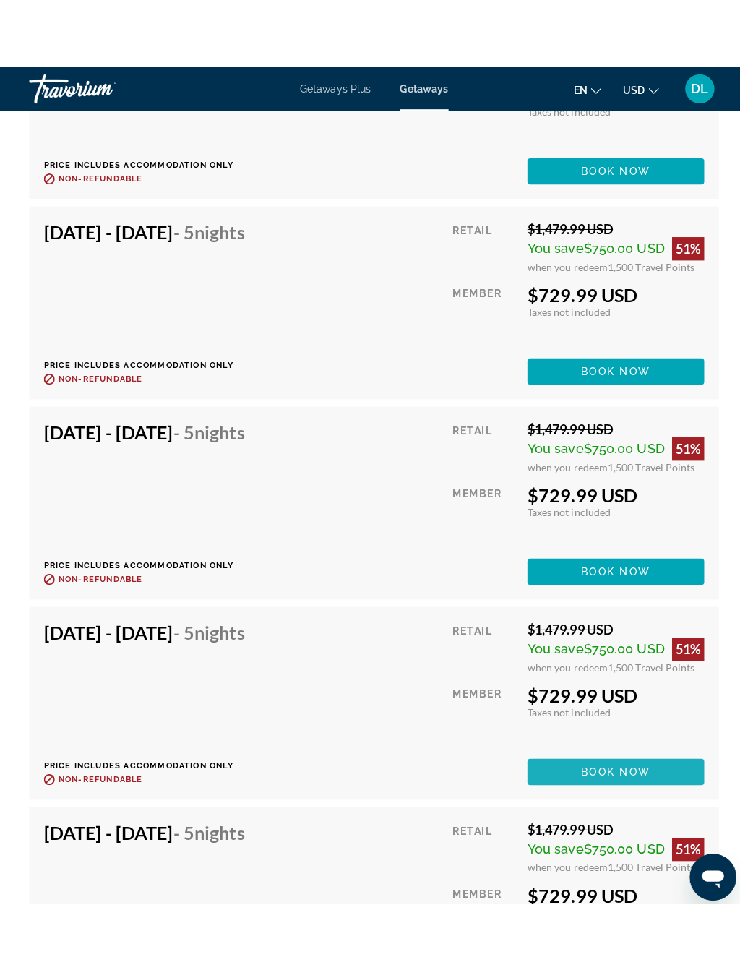
scroll to position [9641, 0]
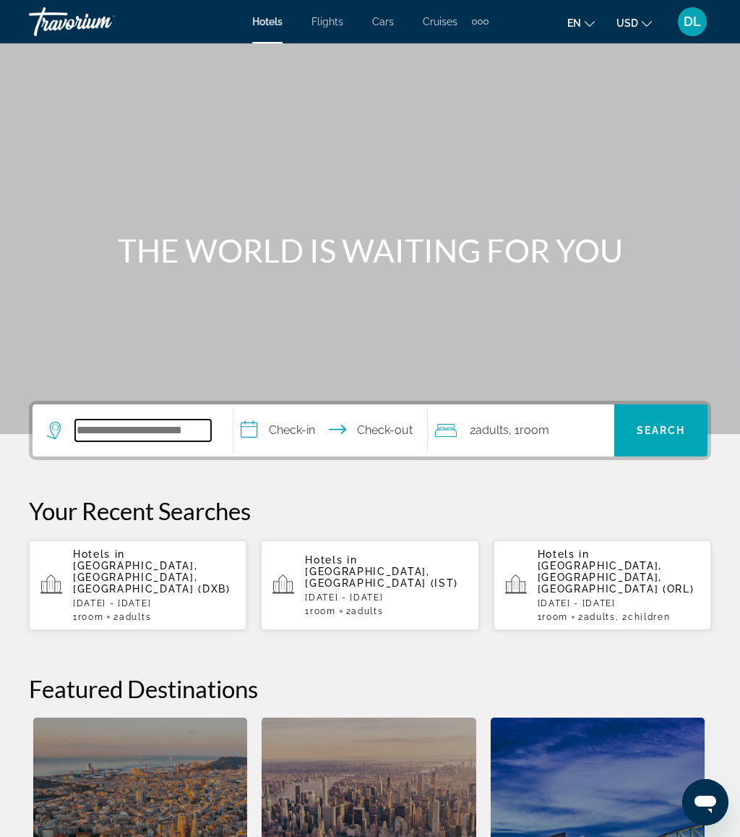
click at [178, 435] on input "Search widget" at bounding box center [143, 430] width 136 height 22
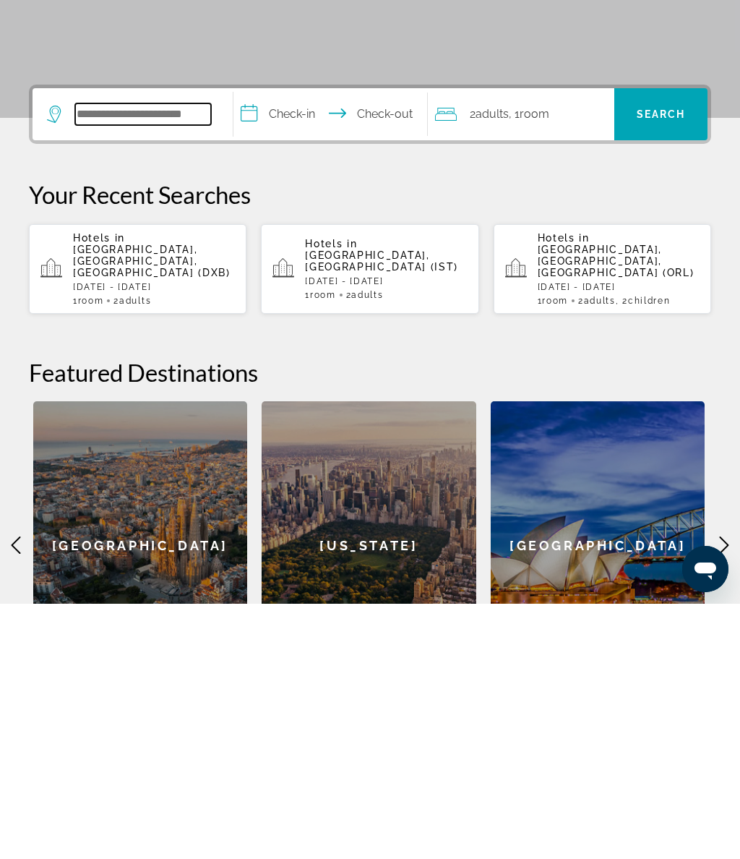
scroll to position [98, 0]
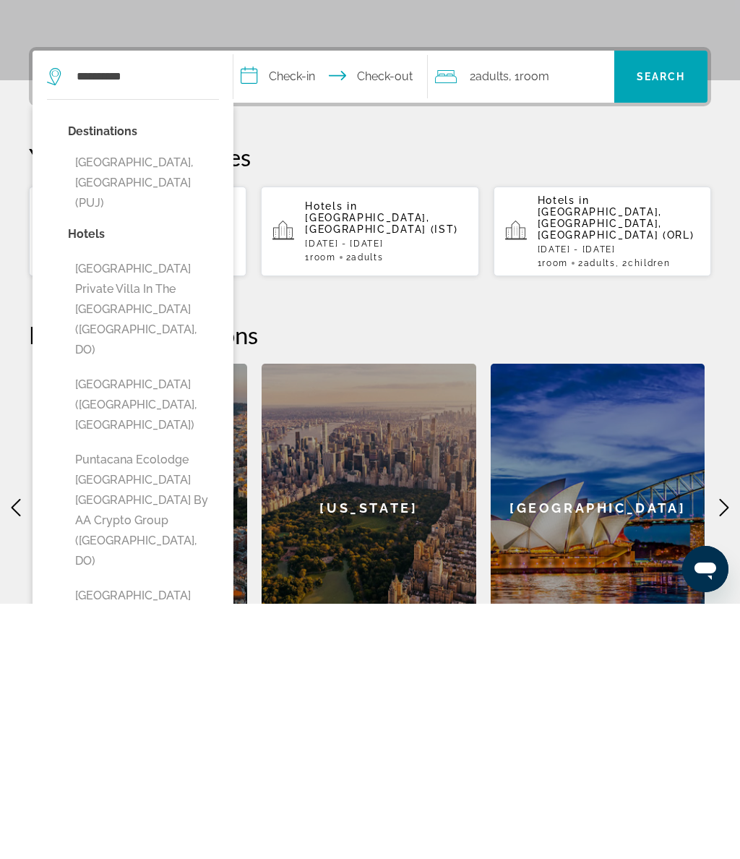
click at [194, 404] on button "[GEOGRAPHIC_DATA], [GEOGRAPHIC_DATA] (PUJ)" at bounding box center [143, 438] width 151 height 68
type input "**********"
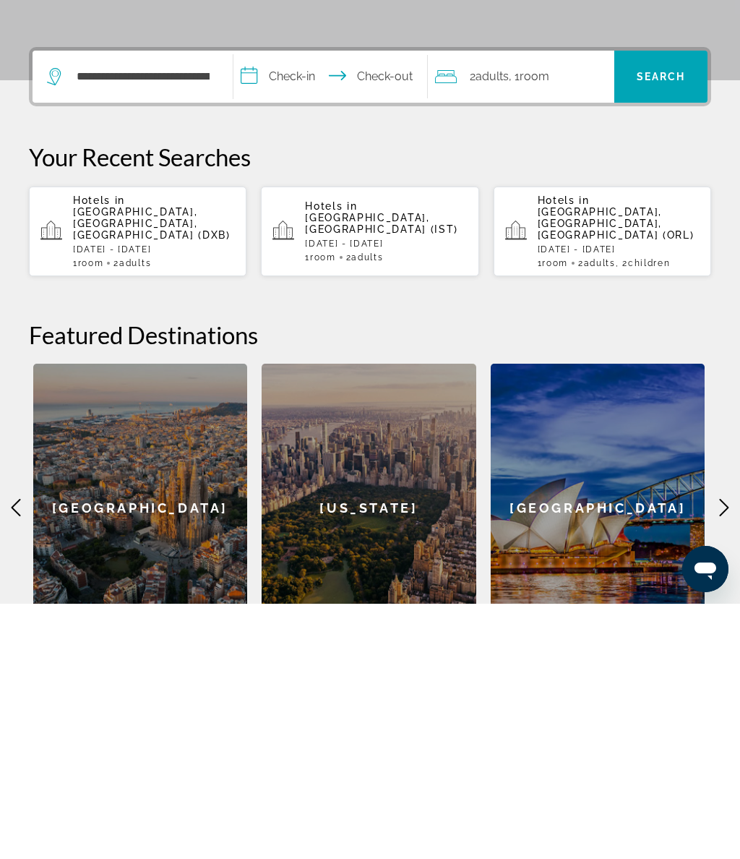
click at [311, 306] on input "**********" at bounding box center [334, 334] width 200 height 56
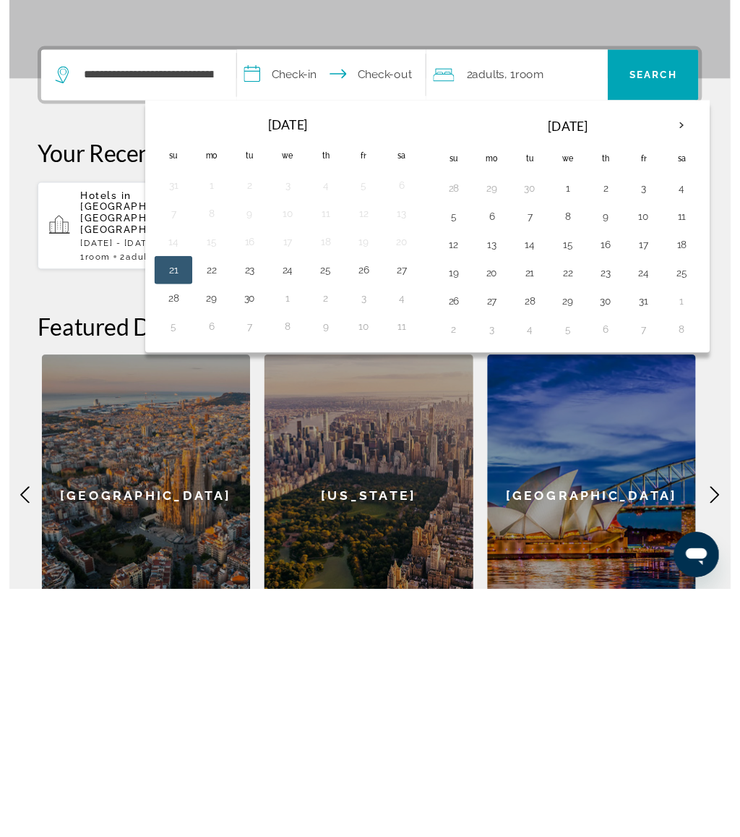
scroll to position [370, 0]
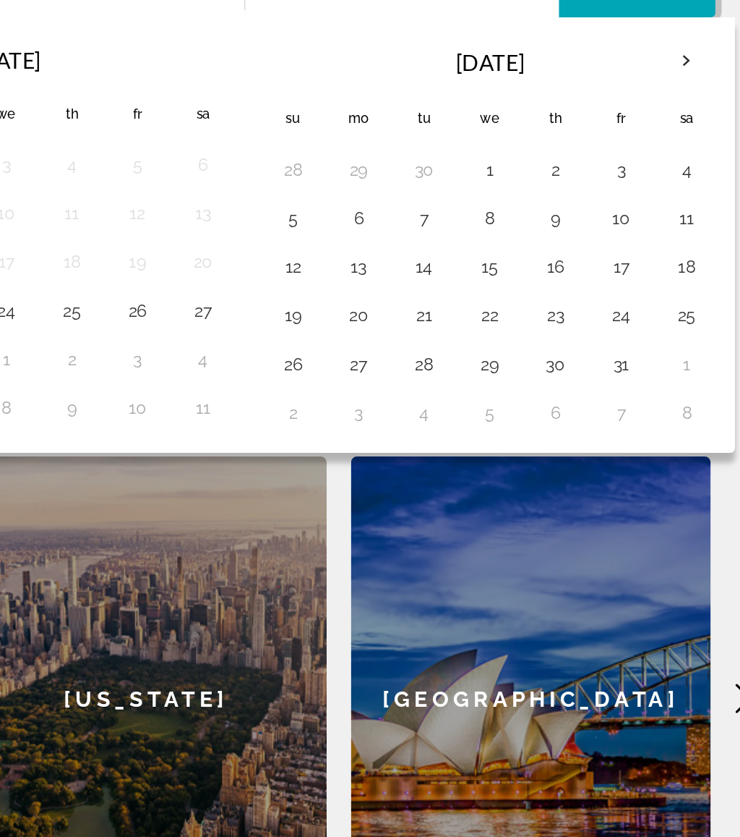
click at [445, 196] on button "5" at bounding box center [456, 206] width 23 height 20
click at [679, 196] on button "11" at bounding box center [690, 206] width 23 height 20
type input "**********"
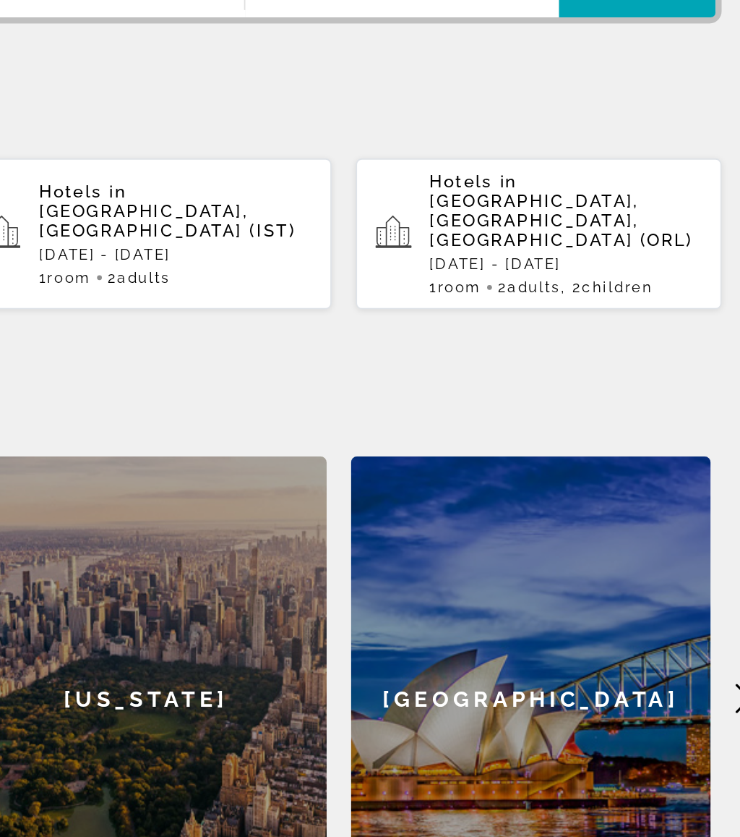
scroll to position [369, 0]
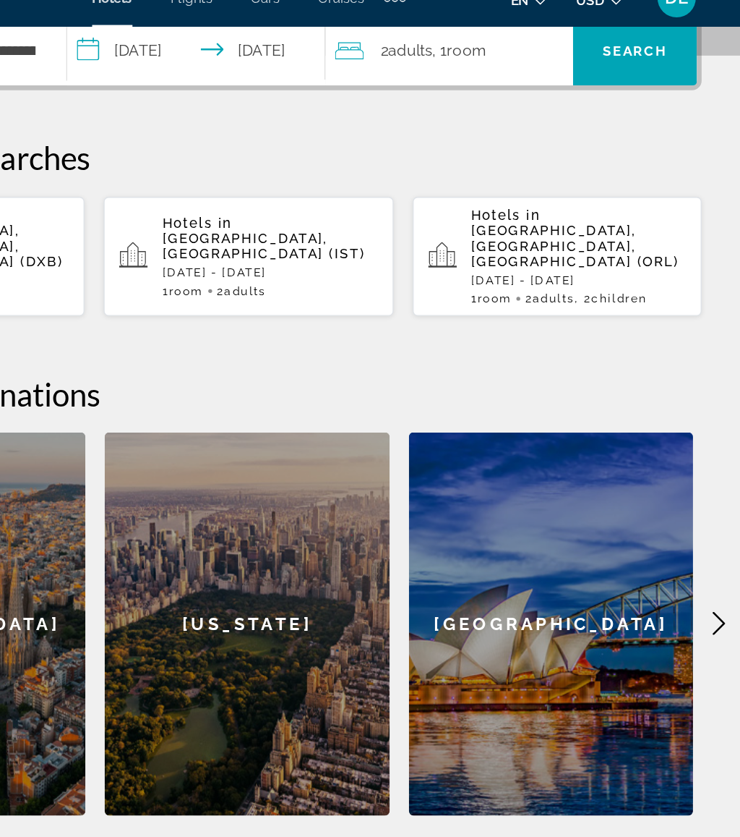
click at [615, 46] on span "Search widget" at bounding box center [661, 61] width 93 height 35
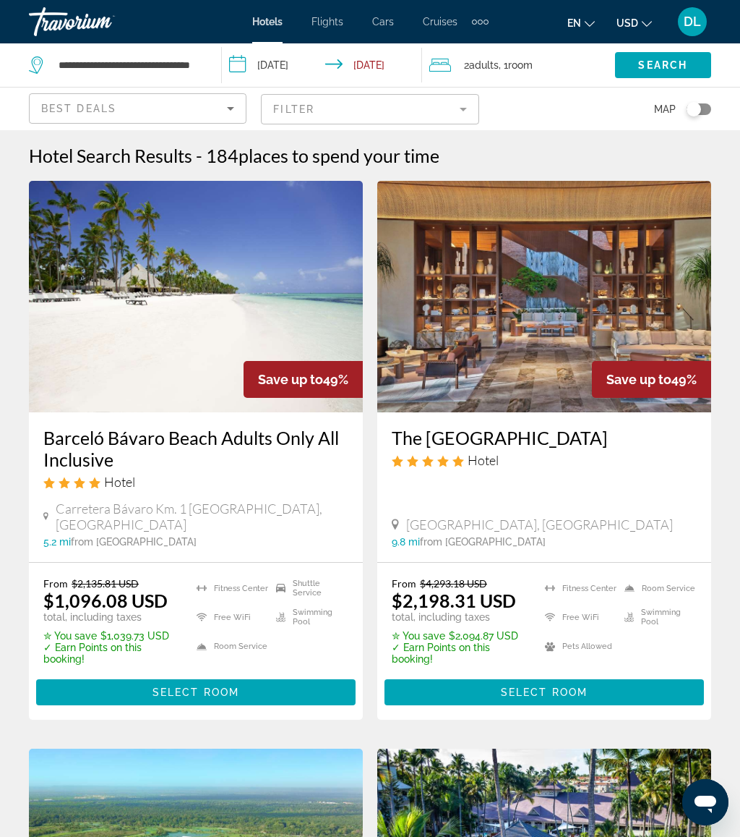
click at [316, 59] on input "**********" at bounding box center [325, 67] width 206 height 48
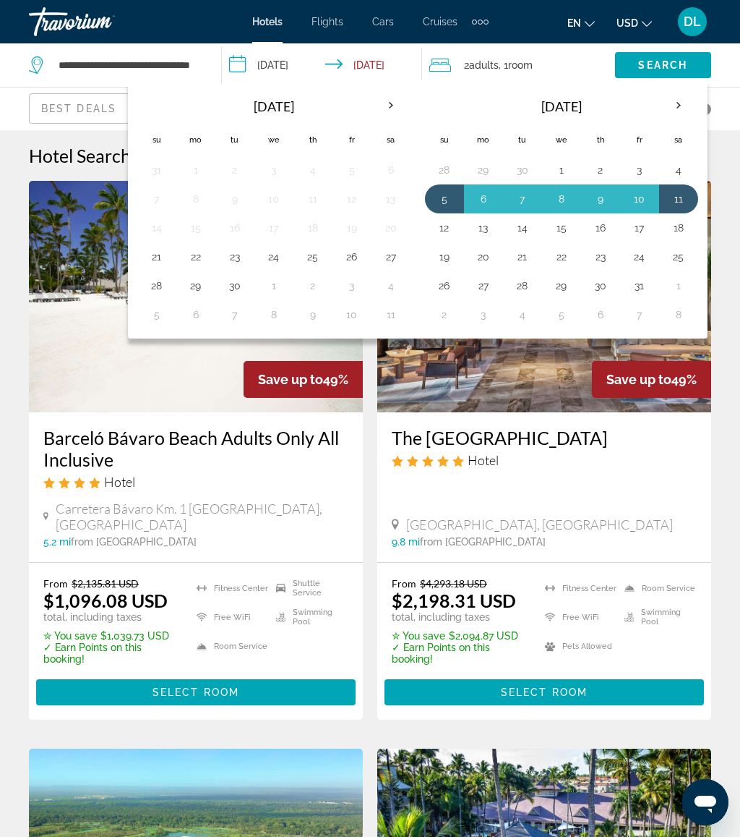
click at [448, 255] on button "19" at bounding box center [444, 257] width 23 height 20
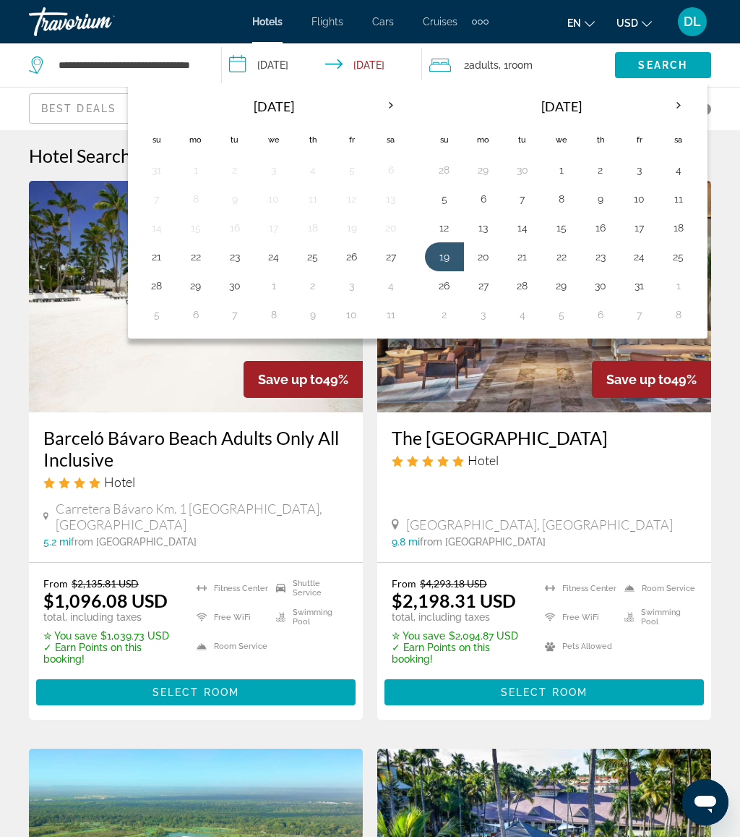
click at [685, 259] on button "25" at bounding box center [678, 257] width 23 height 20
type input "**********"
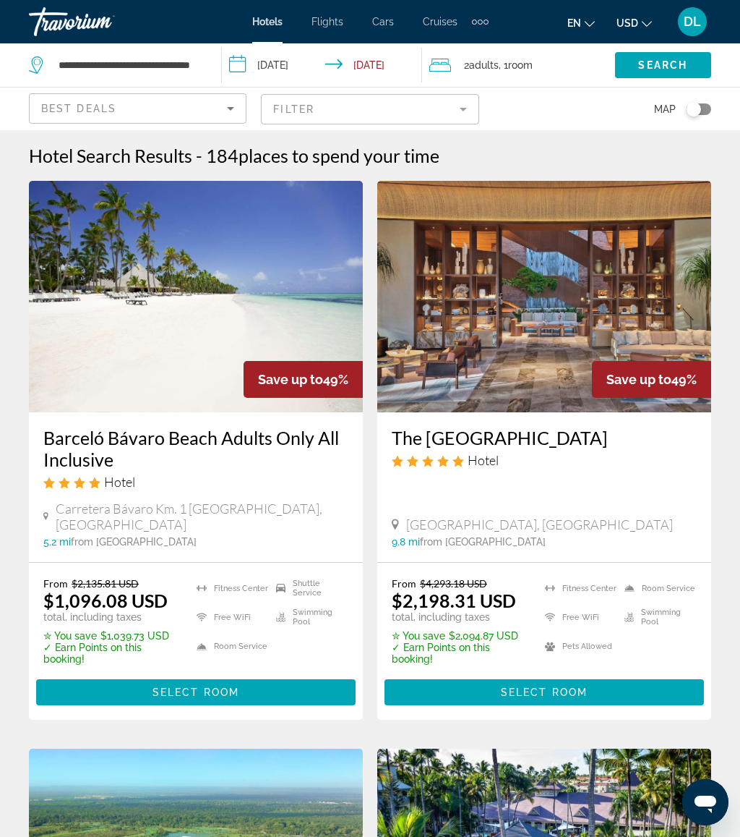
click at [561, 56] on div "2 Adult Adults , 1 Room rooms" at bounding box center [523, 65] width 186 height 20
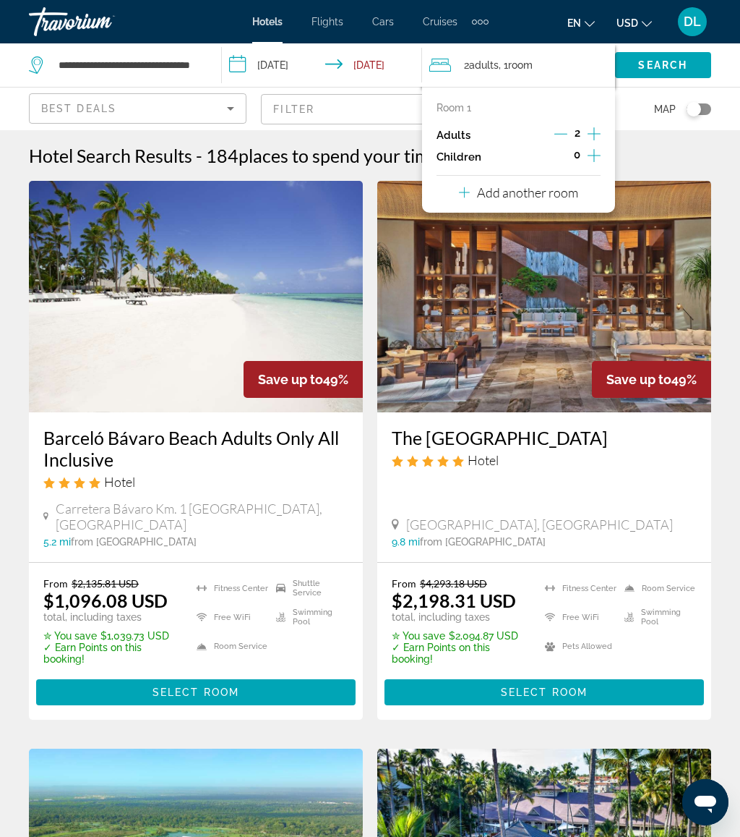
click at [561, 197] on button "Add another room" at bounding box center [518, 191] width 119 height 30
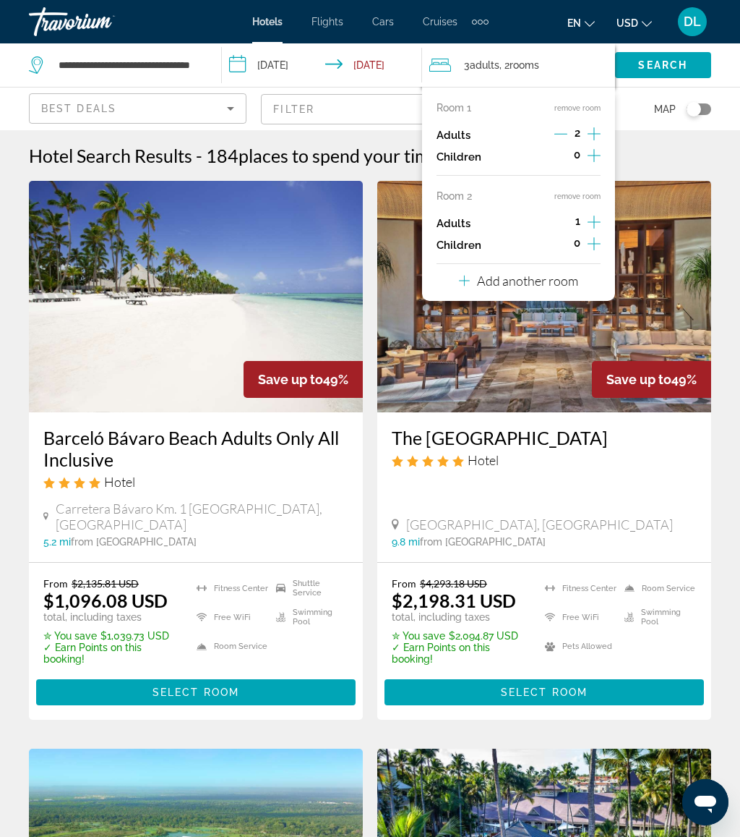
click at [594, 224] on icon "Increment adults" at bounding box center [594, 221] width 13 height 17
click at [576, 282] on div "Add another room" at bounding box center [518, 280] width 119 height 17
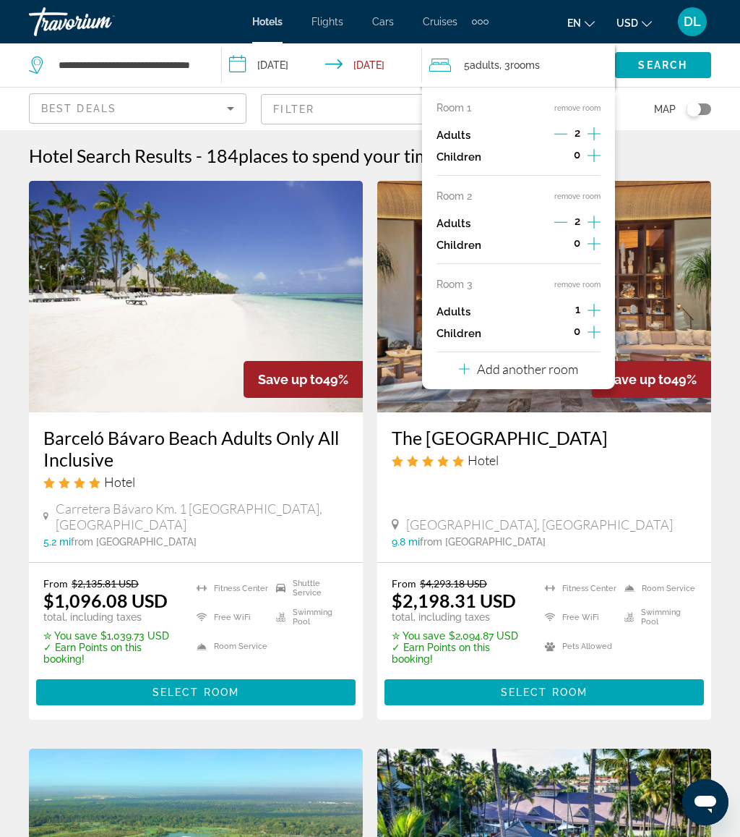
click at [598, 307] on icon "Increment adults" at bounding box center [594, 310] width 13 height 17
click at [578, 368] on button "Add another room" at bounding box center [518, 367] width 119 height 30
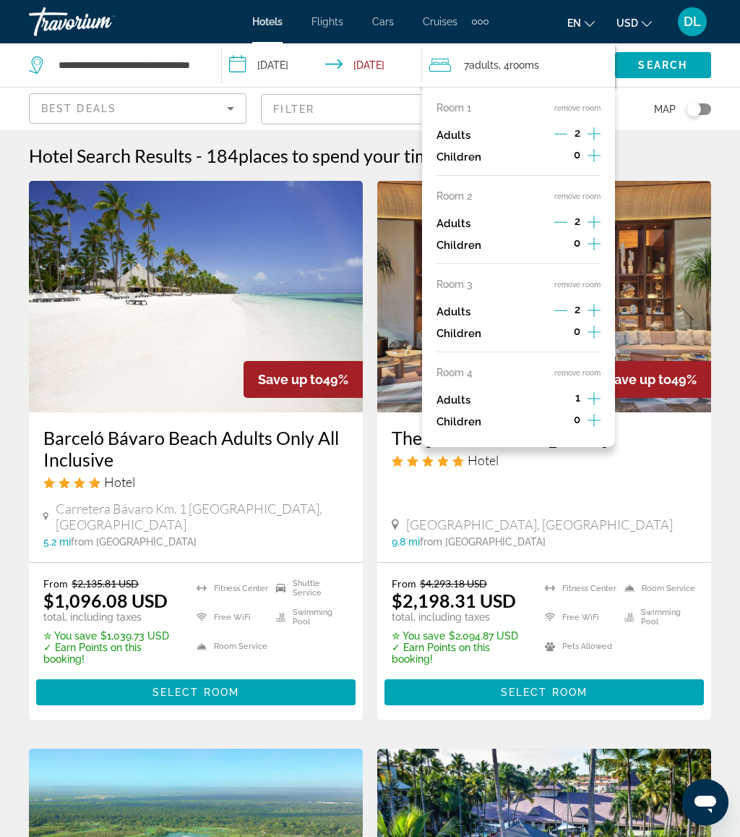
click at [599, 390] on icon "Increment adults" at bounding box center [594, 398] width 13 height 17
click at [597, 411] on icon "Increment children" at bounding box center [594, 419] width 13 height 17
click at [483, 456] on span "Travelers: 8 adults, 1 child" at bounding box center [471, 459] width 46 height 17
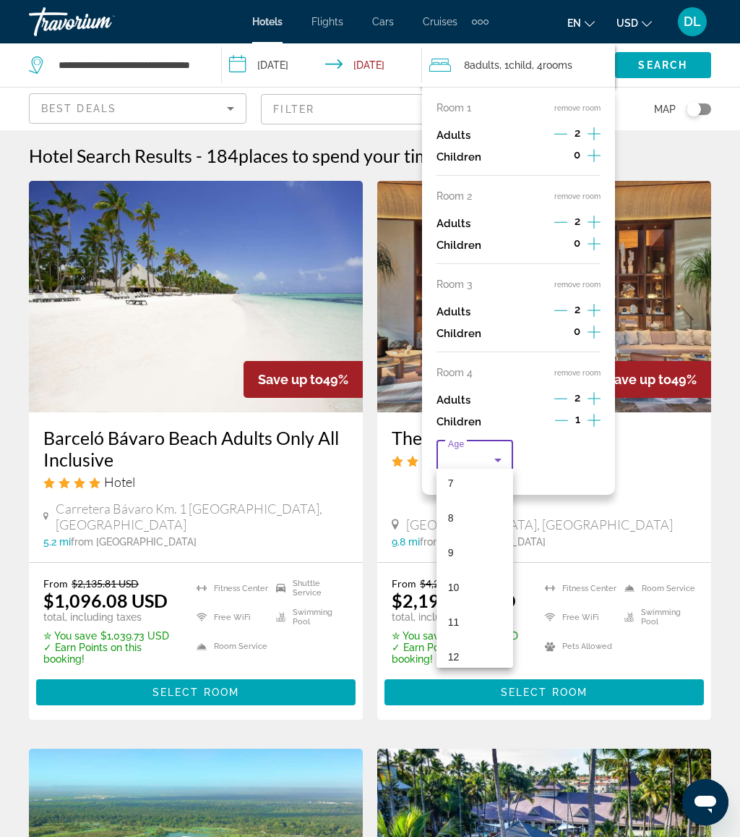
scroll to position [437, 0]
click at [477, 534] on mat-option "14" at bounding box center [475, 540] width 77 height 35
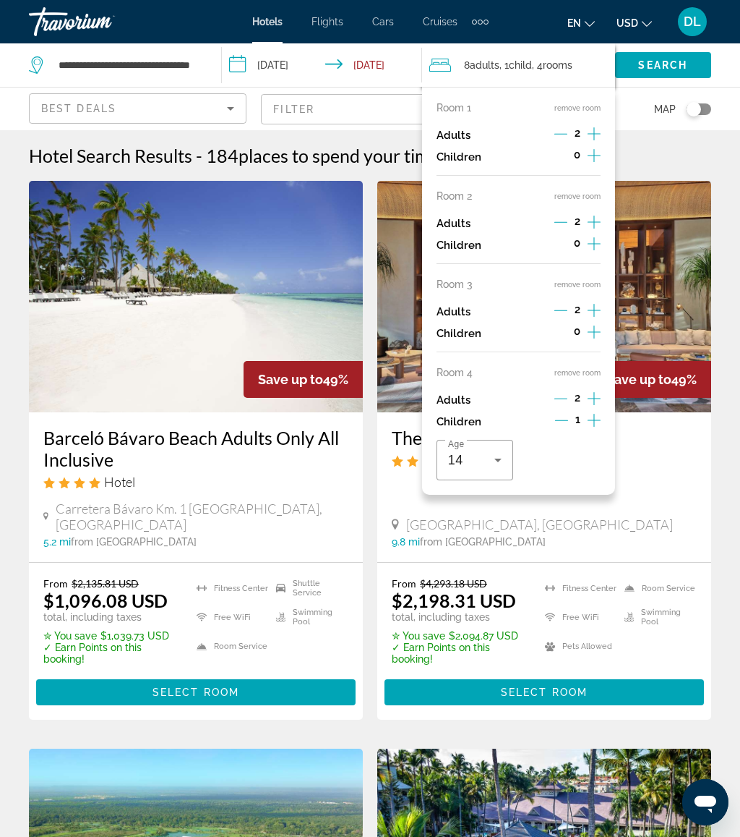
click at [594, 330] on icon "Increment children" at bounding box center [594, 331] width 13 height 17
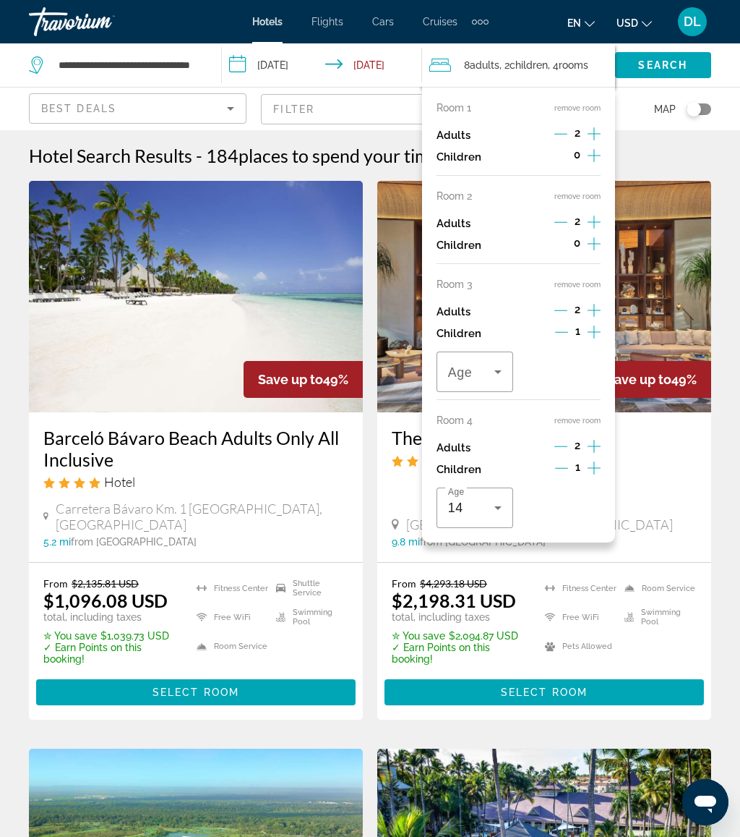
click at [492, 371] on icon "Travelers: 8 adults, 2 children" at bounding box center [498, 371] width 17 height 17
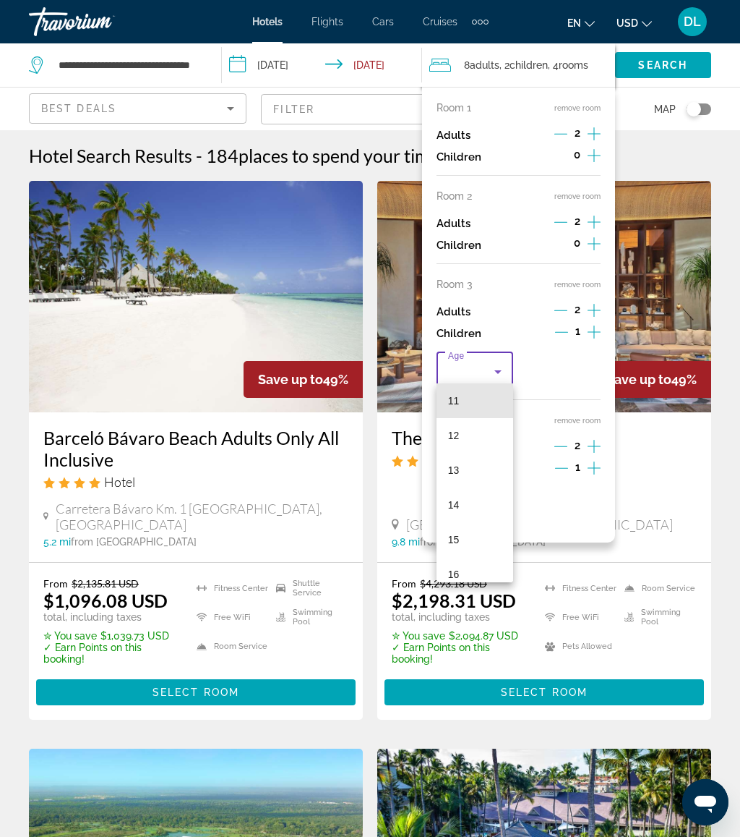
click at [482, 410] on mat-option "11" at bounding box center [475, 400] width 77 height 35
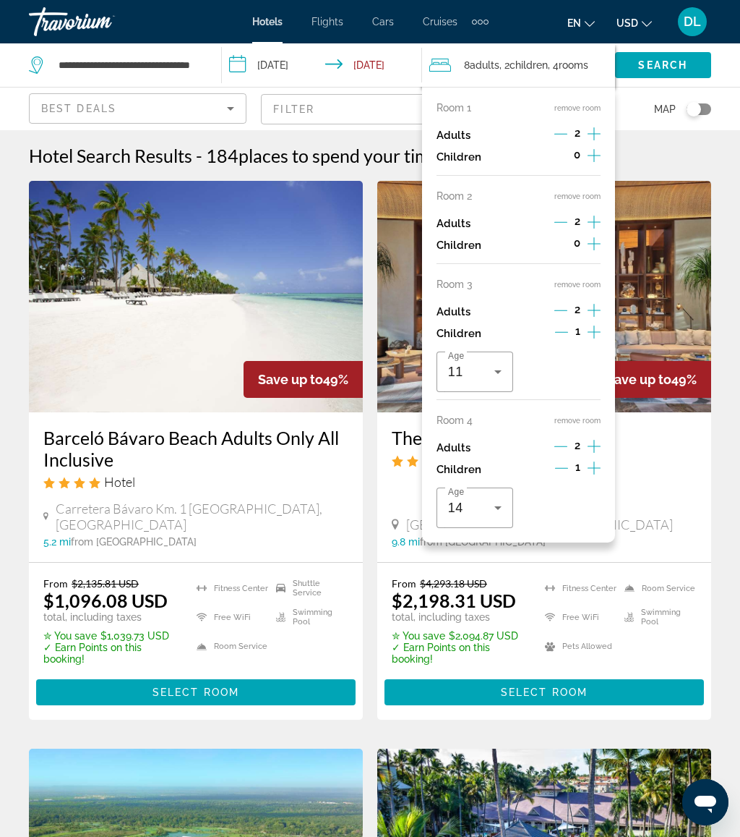
click at [592, 236] on icon "Increment children" at bounding box center [594, 243] width 13 height 17
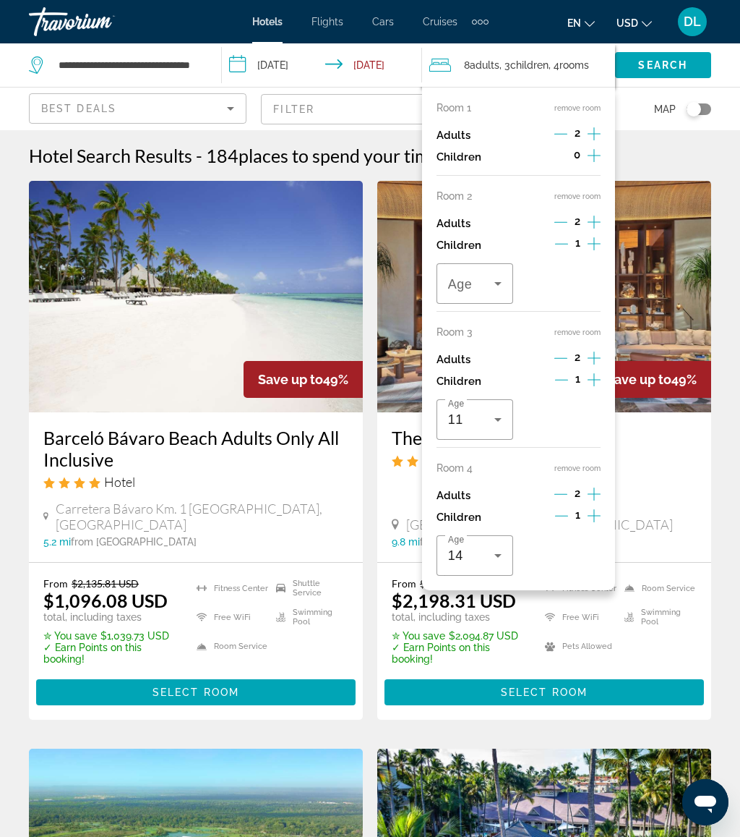
click at [504, 283] on icon "Travelers: 8 adults, 3 children" at bounding box center [498, 283] width 17 height 17
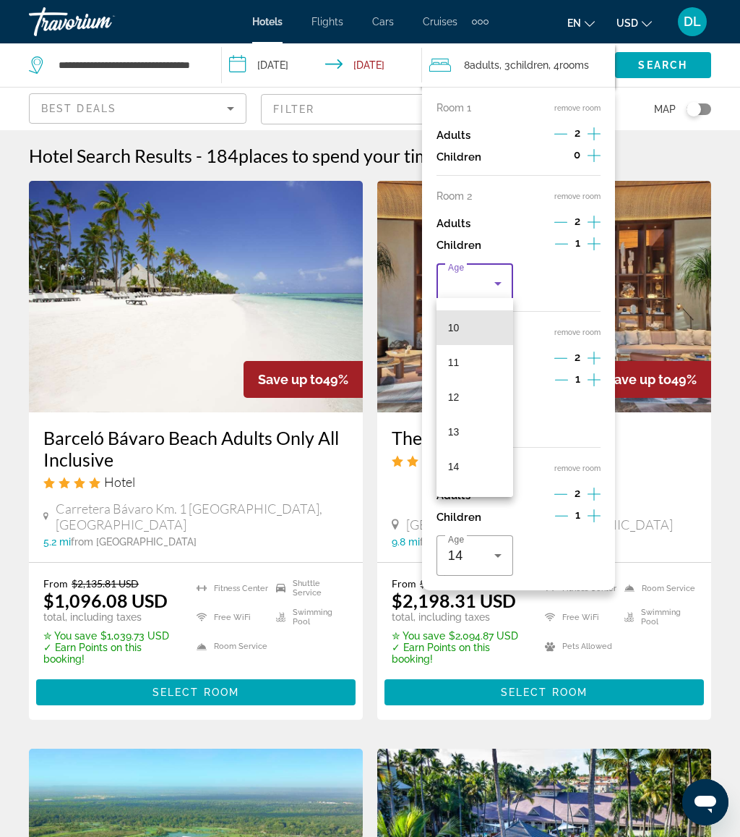
click at [479, 336] on mat-option "10" at bounding box center [475, 327] width 77 height 35
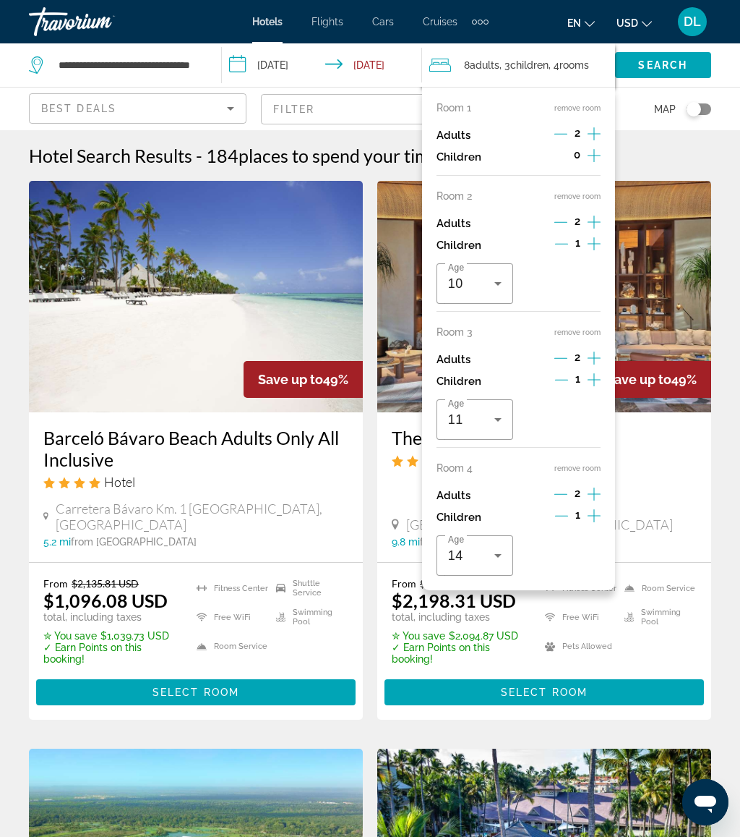
click at [584, 152] on div "0" at bounding box center [577, 157] width 47 height 22
click at [601, 159] on button "Increment children" at bounding box center [594, 157] width 13 height 22
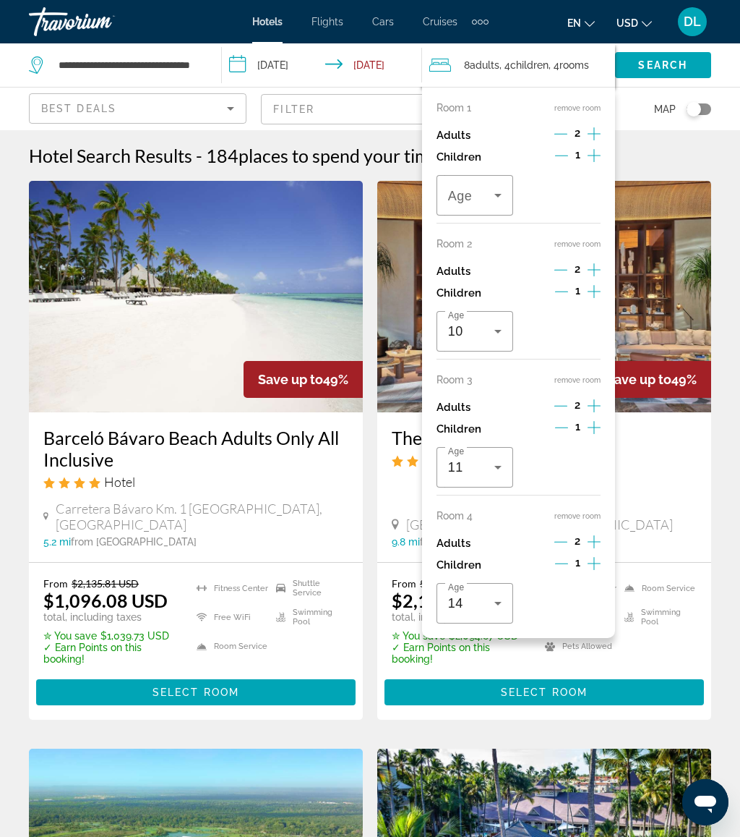
click at [487, 195] on span "Travelers: 8 adults, 4 children" at bounding box center [471, 195] width 46 height 17
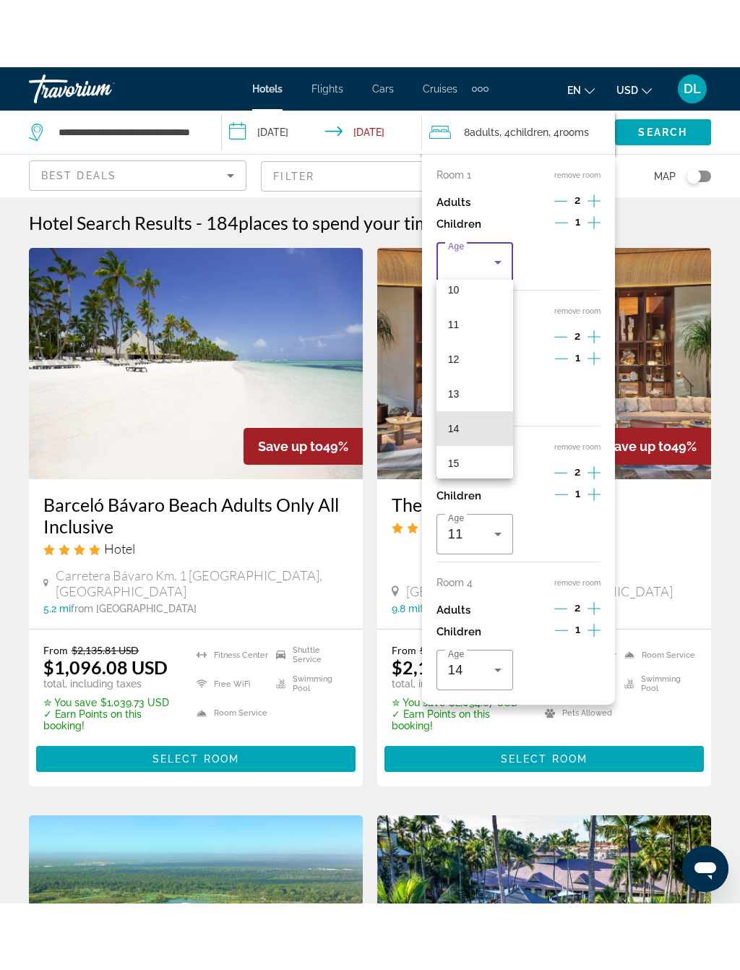
scroll to position [413, 0]
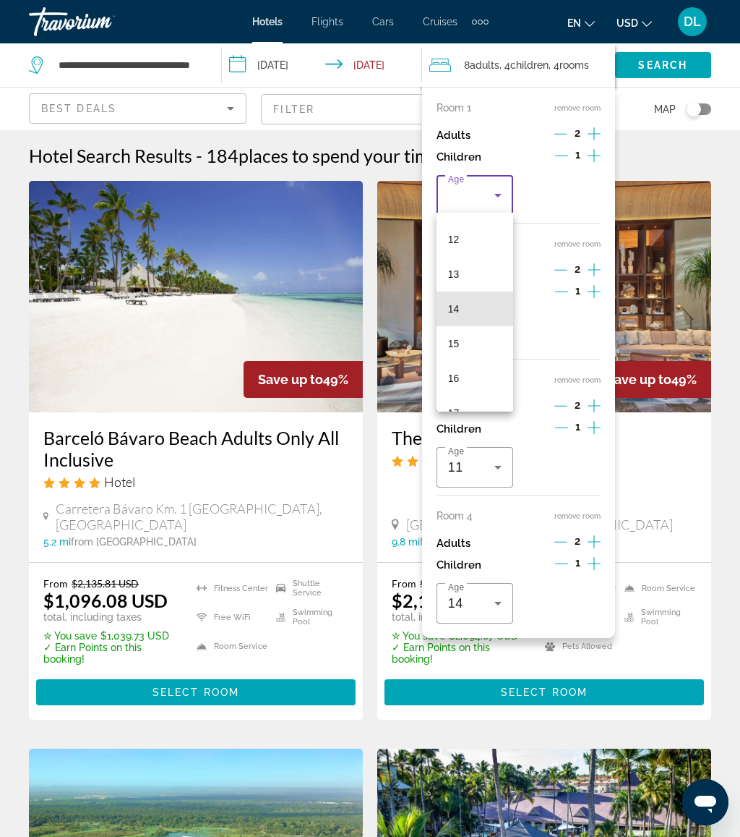
click at [481, 294] on mat-option "14" at bounding box center [475, 308] width 77 height 35
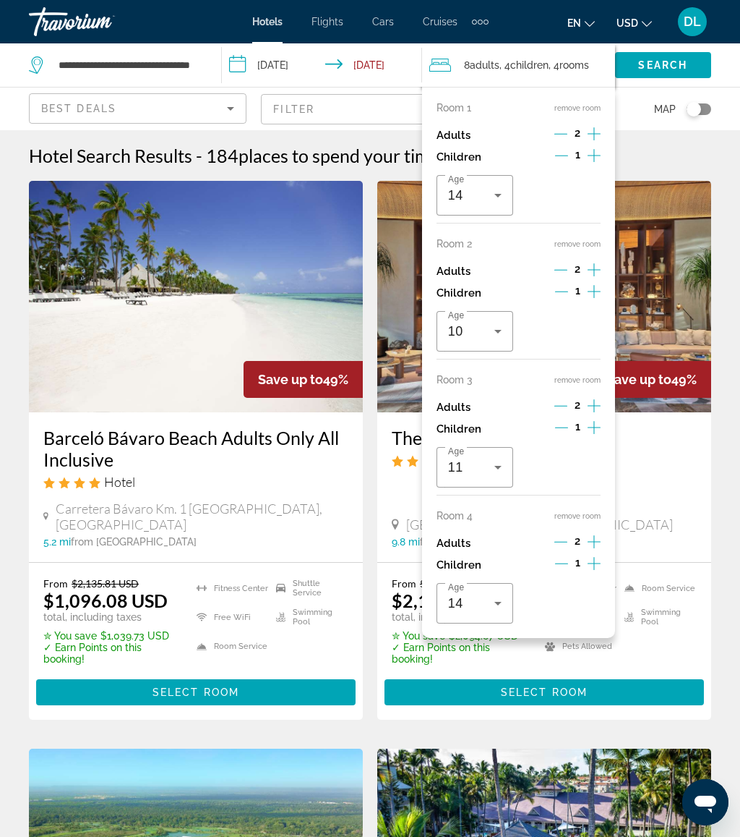
click at [688, 71] on span "Search" at bounding box center [663, 65] width 49 height 12
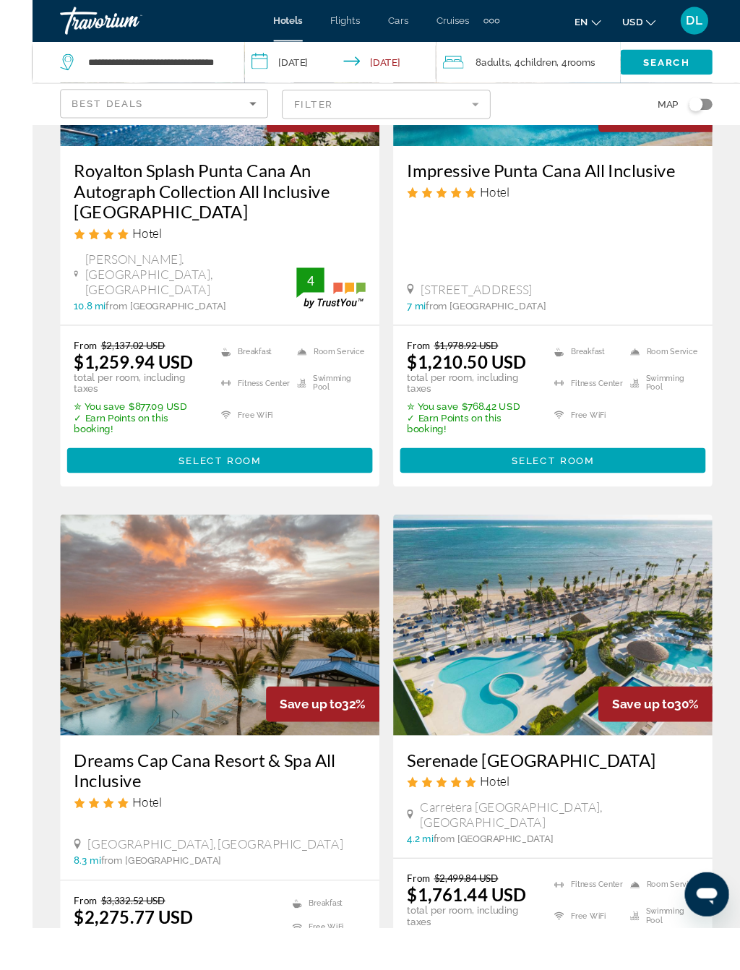
scroll to position [280, 0]
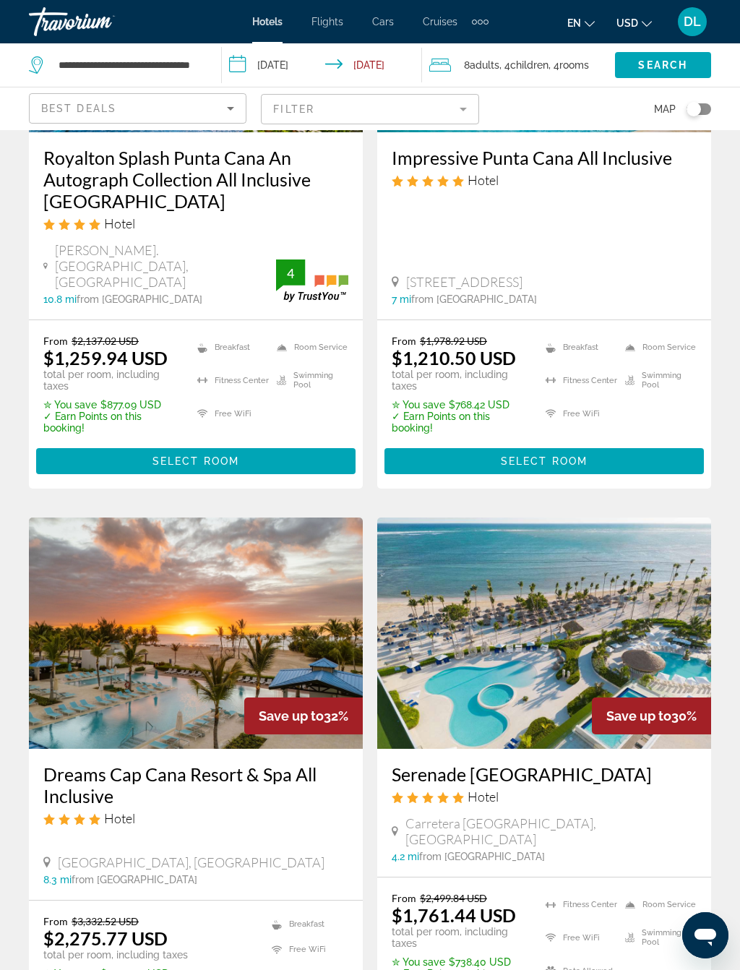
click at [577, 456] on span "Select Room" at bounding box center [544, 462] width 87 height 12
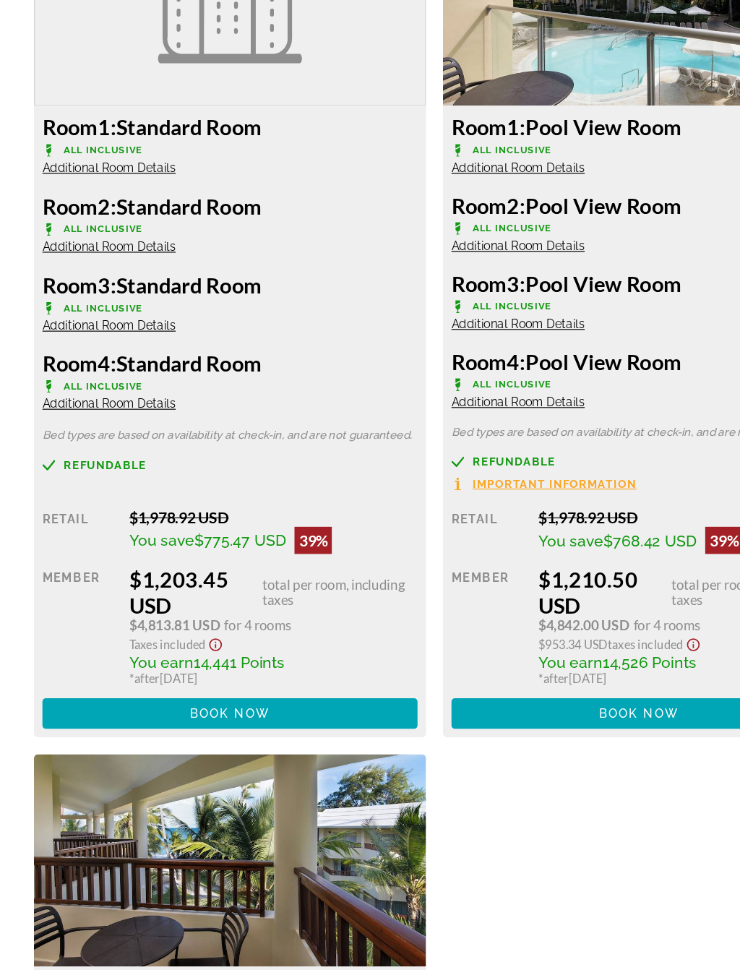
scroll to position [2444, 0]
